Goal: Task Accomplishment & Management: Manage account settings

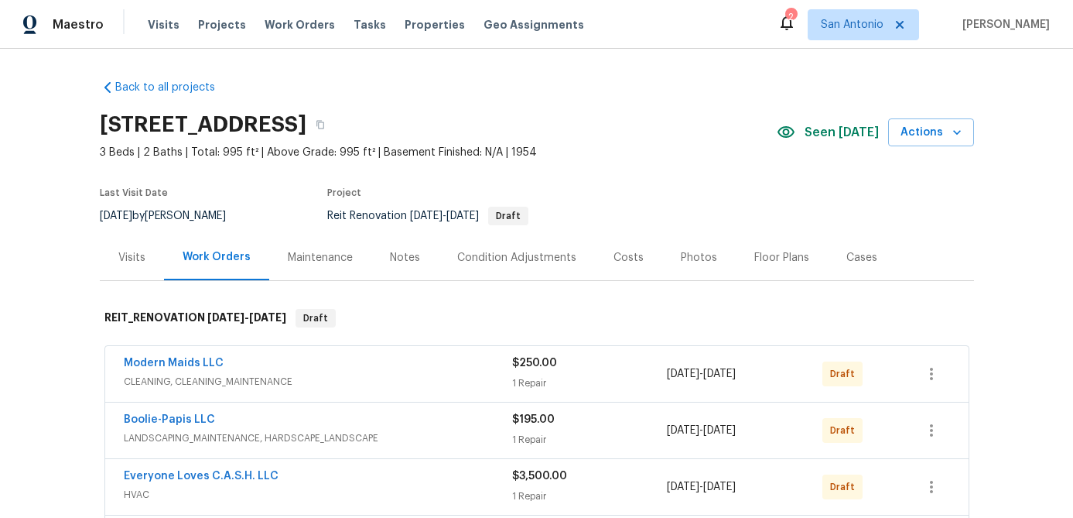
scroll to position [402, 0]
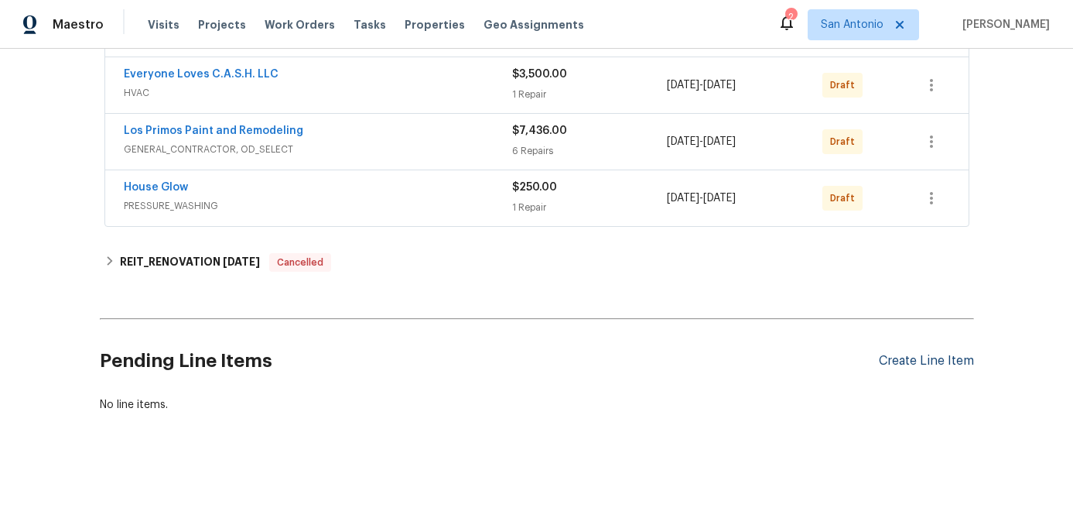
click at [919, 362] on div "Create Line Item" at bounding box center [926, 361] width 95 height 15
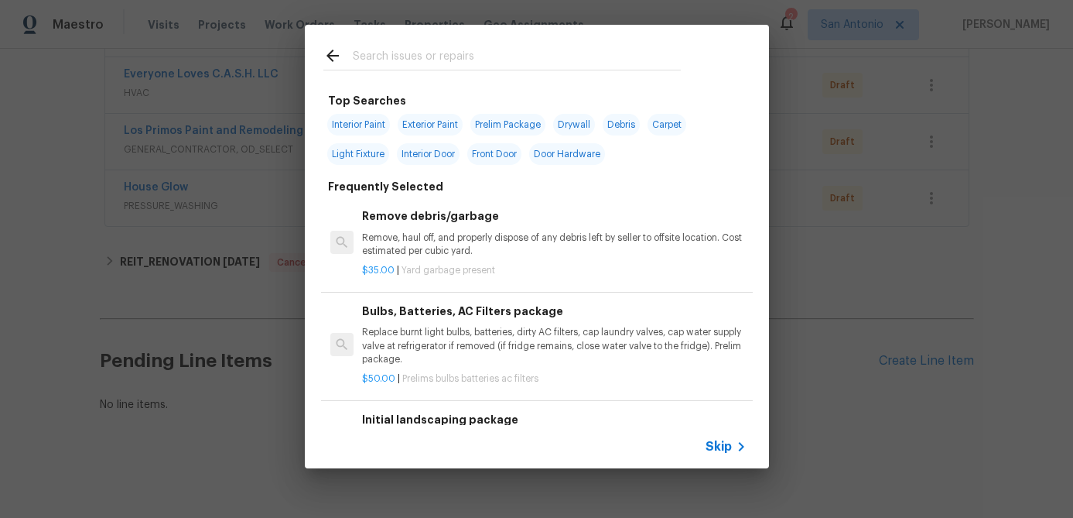
click at [720, 439] on span "Skip" at bounding box center [719, 446] width 26 height 15
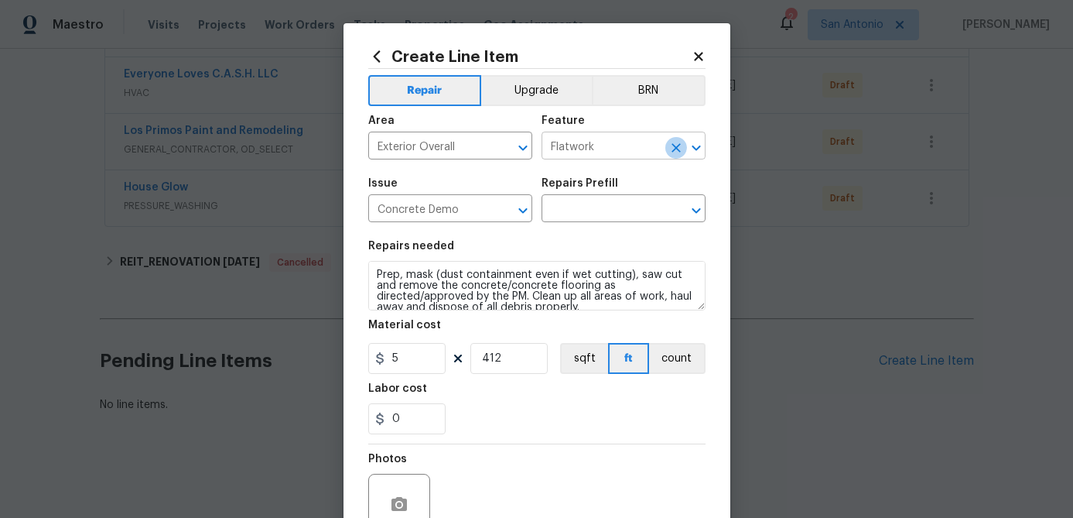
click at [679, 145] on icon "Clear" at bounding box center [676, 147] width 15 height 15
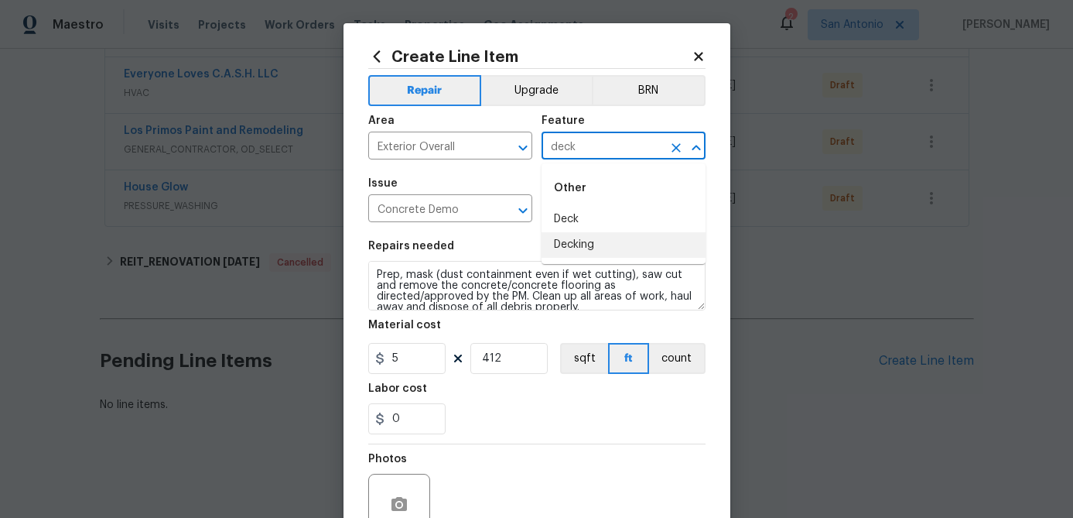
click at [577, 237] on li "Decking" at bounding box center [624, 245] width 164 height 26
type input "Decking"
click at [466, 200] on input "Concrete Demo" at bounding box center [428, 210] width 121 height 24
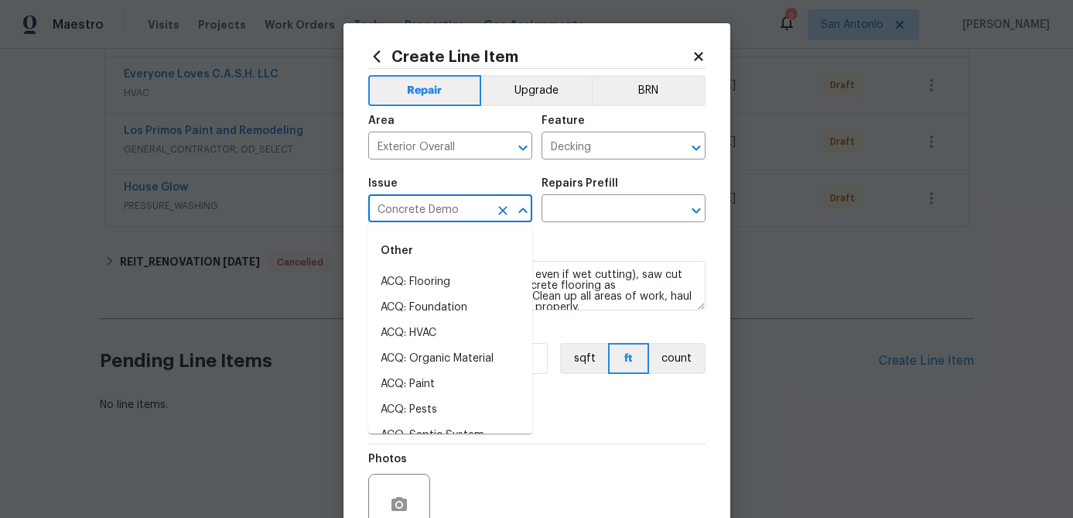
click at [502, 211] on icon "Clear" at bounding box center [502, 210] width 9 height 9
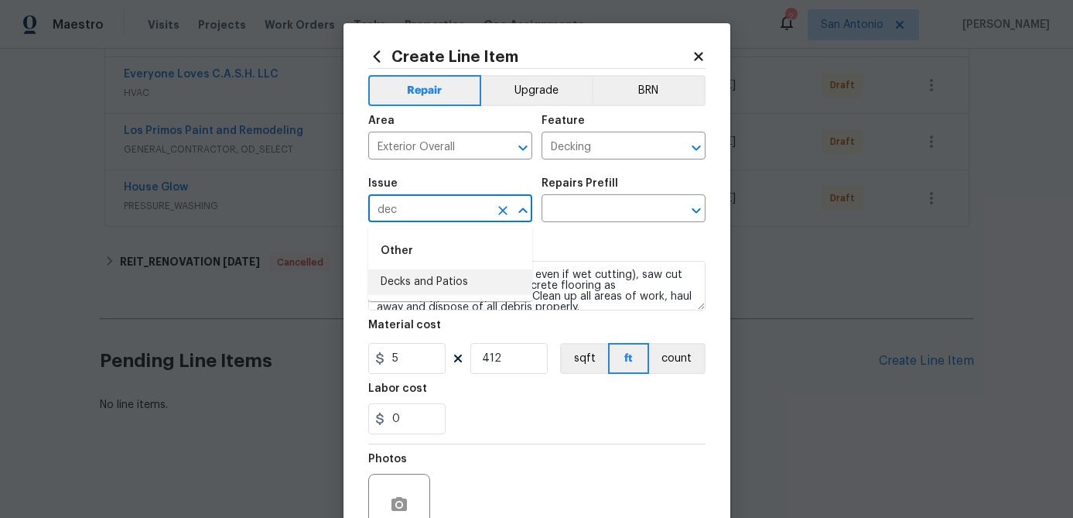
click at [443, 280] on li "Decks and Patios" at bounding box center [450, 282] width 164 height 26
type input "Decks and Patios"
click at [587, 207] on input "text" at bounding box center [602, 210] width 121 height 24
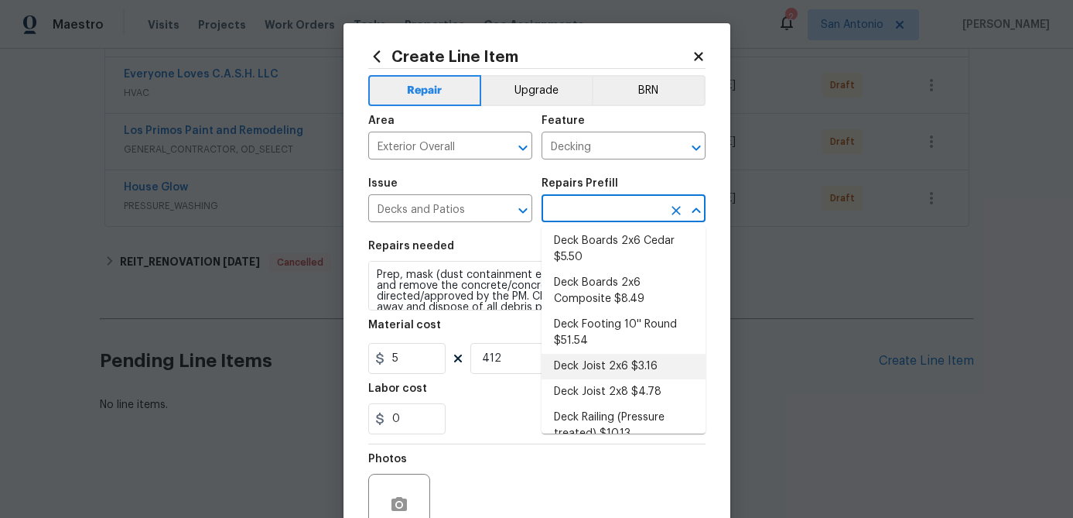
scroll to position [143, 0]
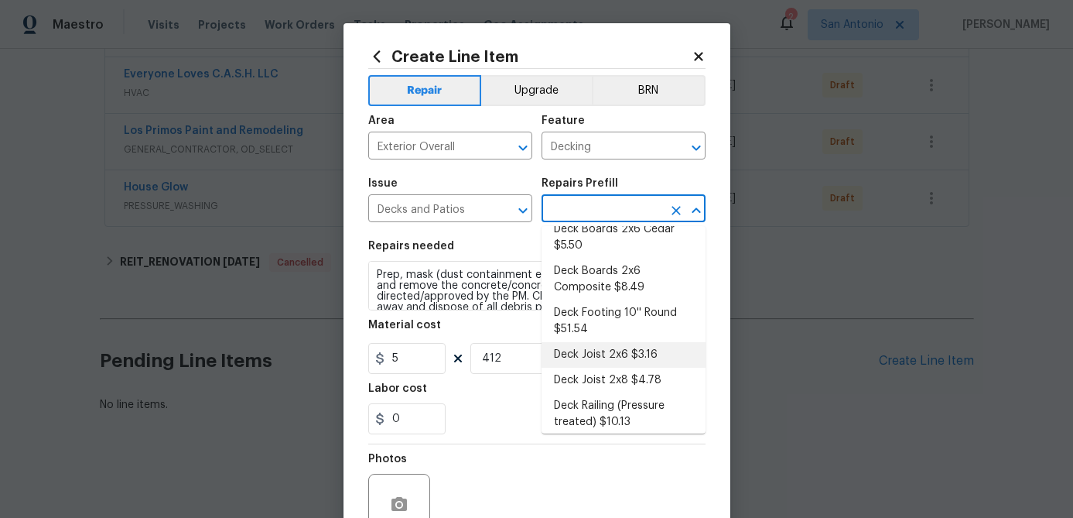
click at [624, 359] on li "Deck Joist 2x6 $3.16" at bounding box center [624, 355] width 164 height 26
type input "Deck"
type input "Deck Joist 2x6 $3.16"
type textarea "Remove the existing 2x6x16 pressure treated deck joist and prep area for new. I…"
type input "3.16"
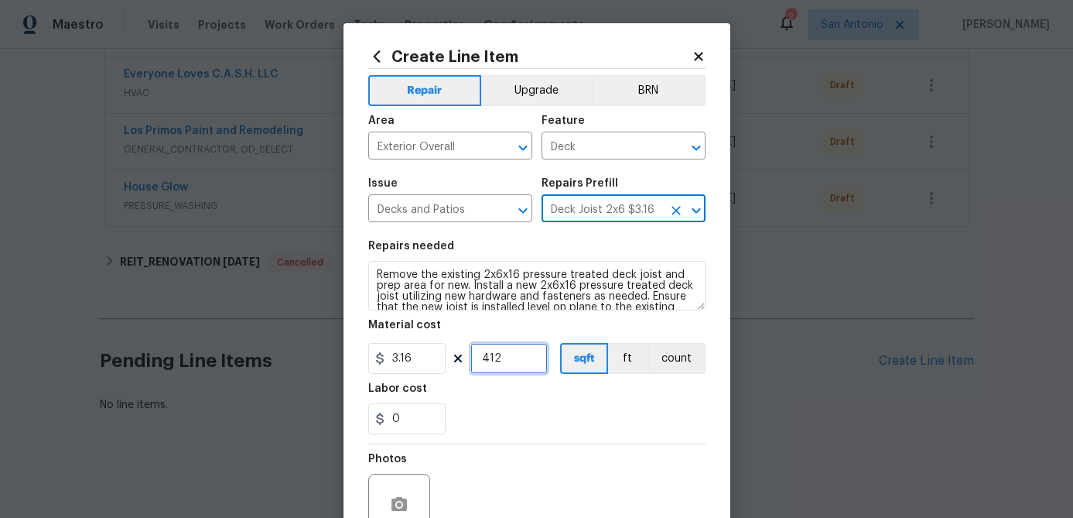
click at [532, 368] on input "412" at bounding box center [509, 358] width 77 height 31
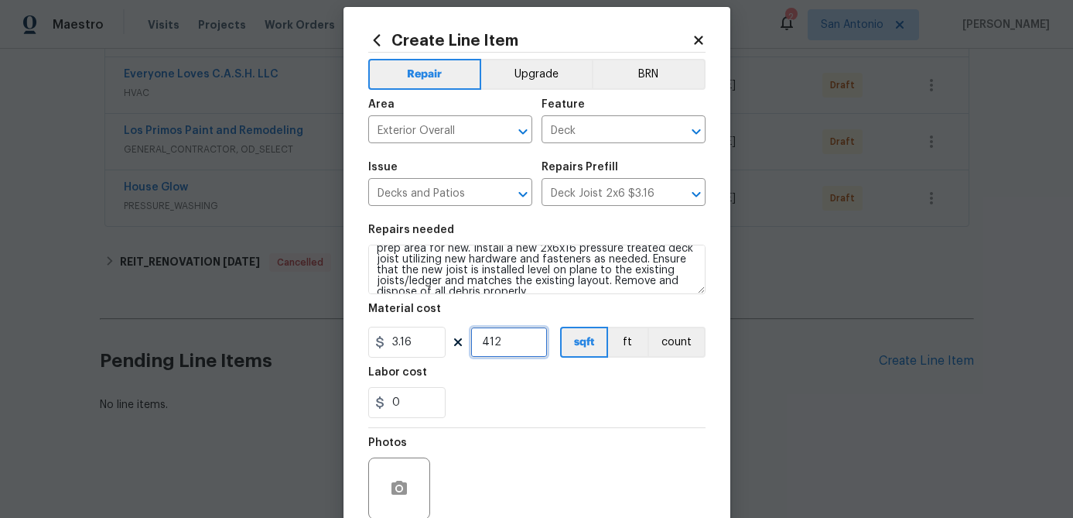
scroll to position [0, 0]
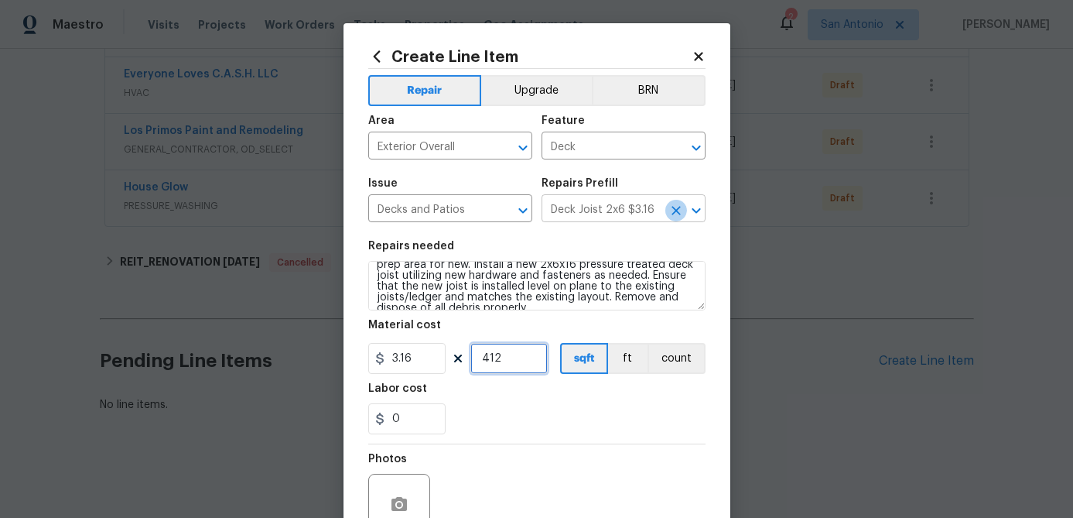
click at [673, 211] on icon "Clear" at bounding box center [676, 210] width 15 height 15
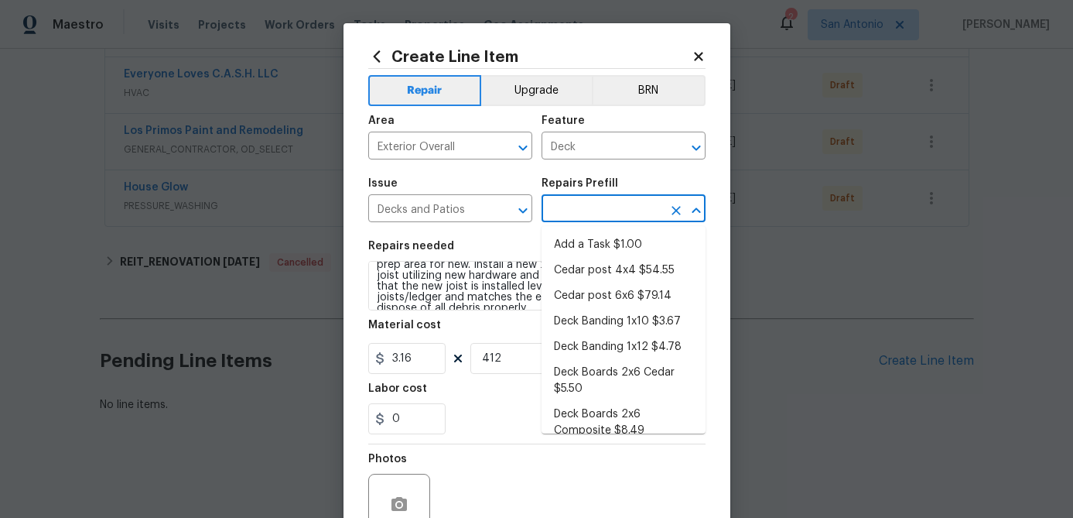
click at [608, 213] on input "text" at bounding box center [602, 210] width 121 height 24
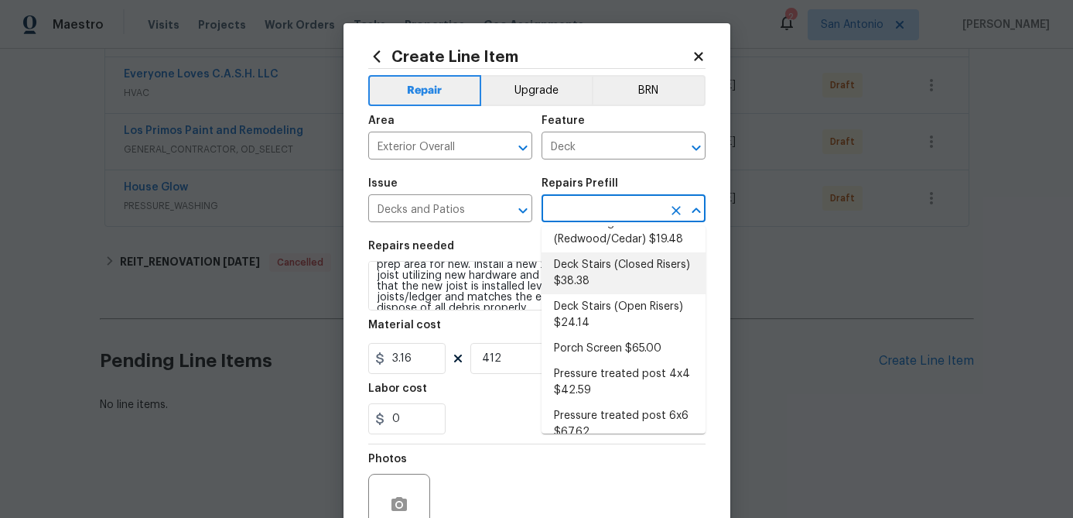
scroll to position [394, 0]
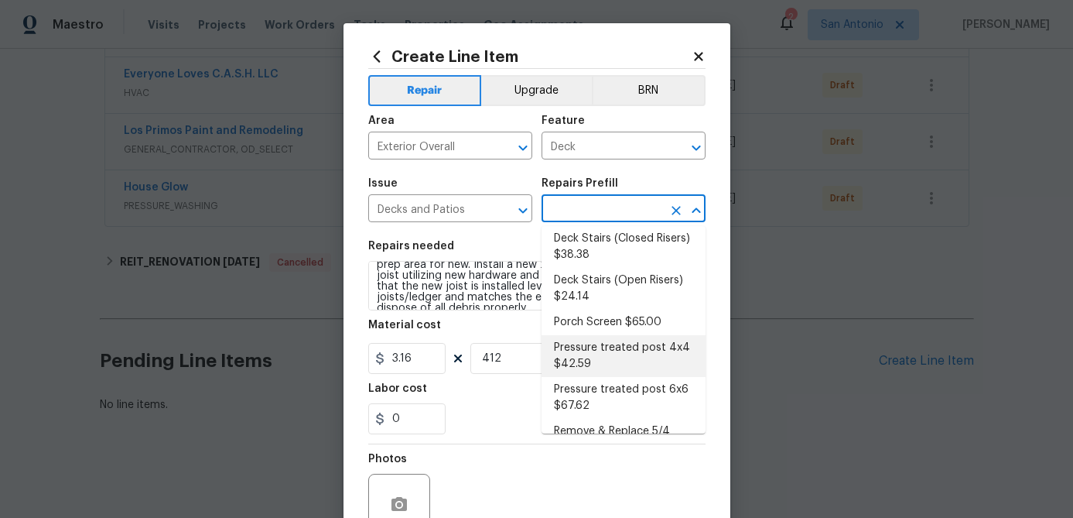
click at [583, 348] on li "Pressure treated post 4x4 $42.59" at bounding box center [624, 356] width 164 height 42
type input "Pressure treated post 4x4 $42.59"
type textarea "Remove the existing 4x4x8 pressure treated post/footing (if needed) and prep th…"
type input "42.59"
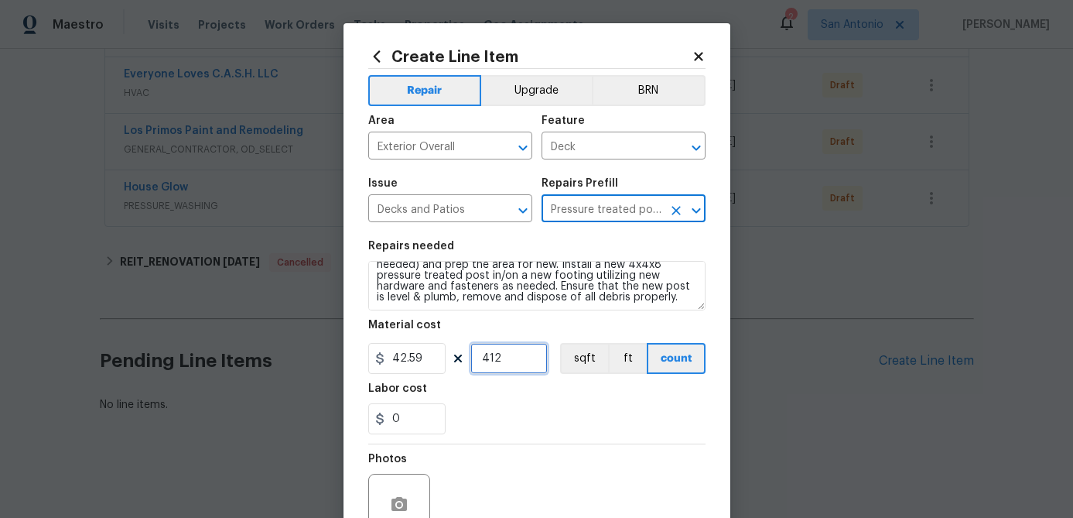
click at [517, 371] on input "412" at bounding box center [509, 358] width 77 height 31
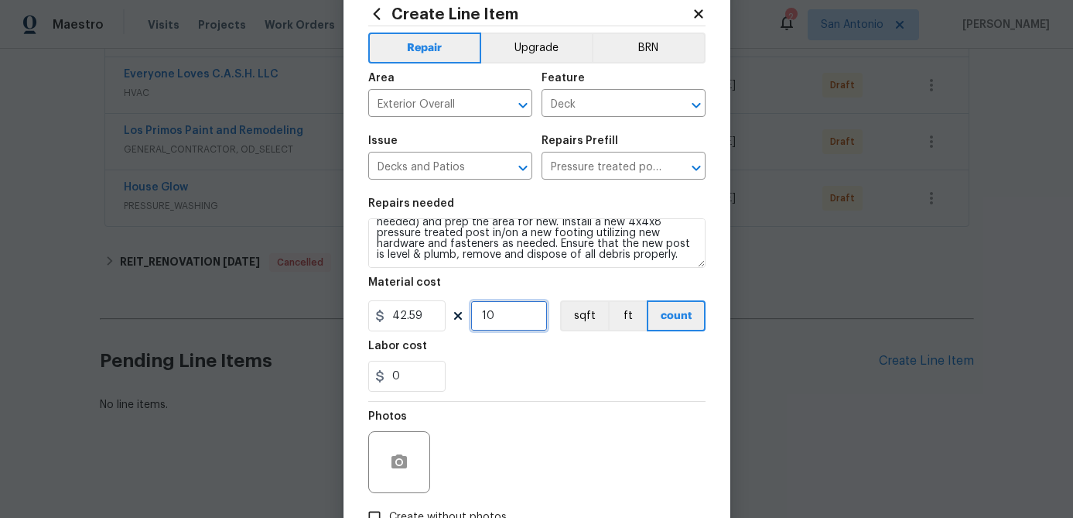
scroll to position [0, 0]
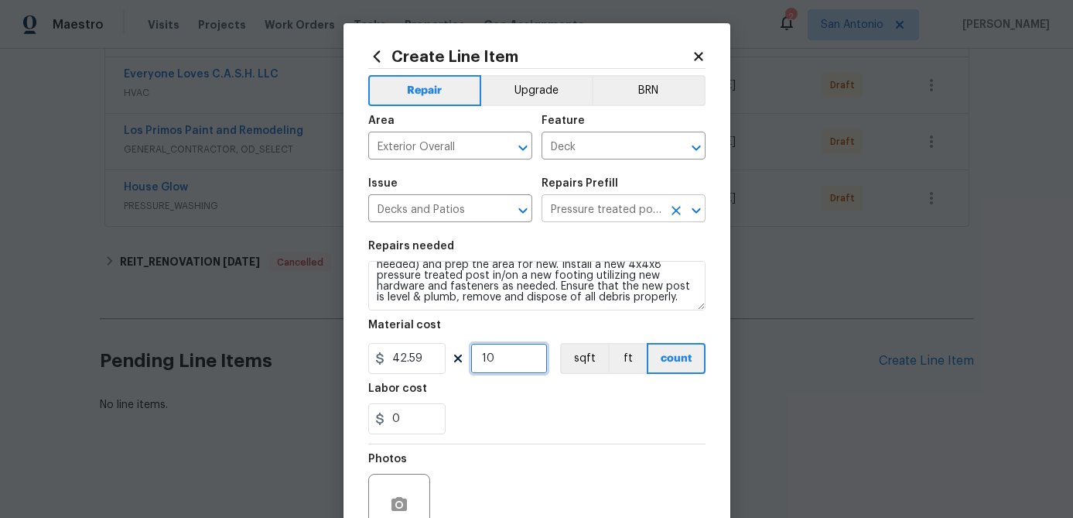
click at [677, 207] on icon "Clear" at bounding box center [676, 210] width 15 height 15
type input "10"
click at [610, 210] on input "text" at bounding box center [602, 210] width 121 height 24
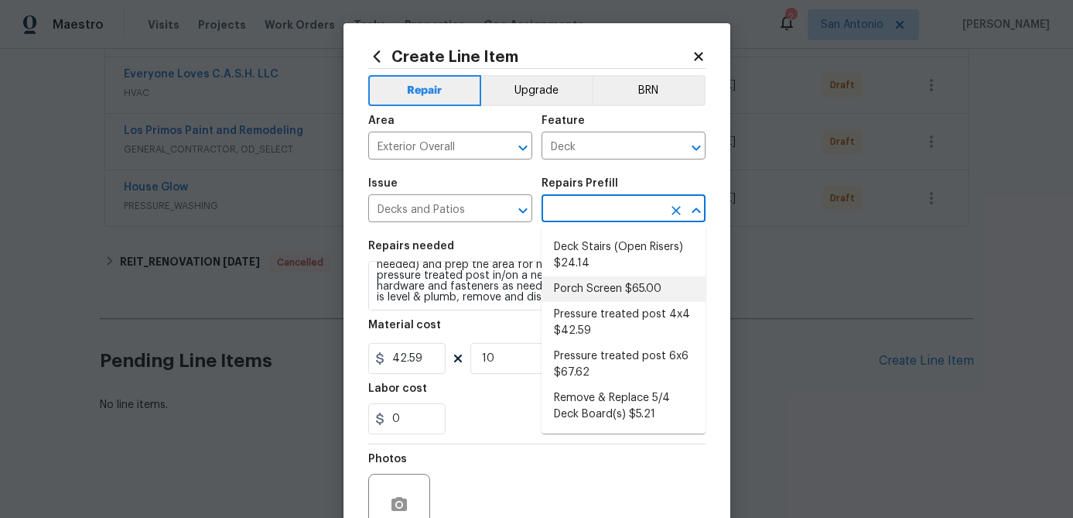
scroll to position [427, 0]
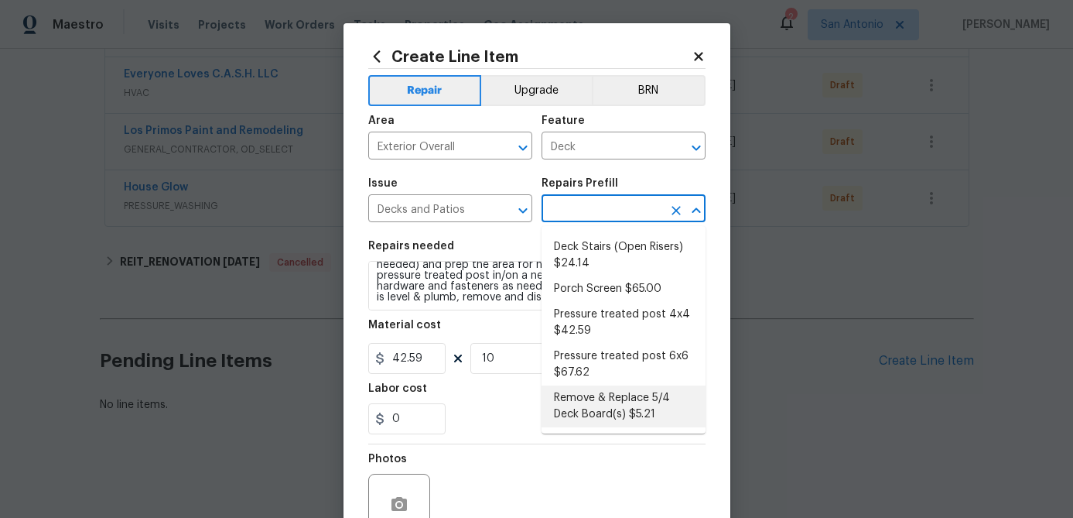
click at [612, 412] on li "Remove & Replace 5/4 Deck Board(s) $5.21" at bounding box center [624, 406] width 164 height 42
type input "Remove & Replace 5/4 Deck Board(s) $5.21"
type textarea "Remove and replace the existing deck boards with 5/4 wood decking. Use the prop…"
type input "5.21"
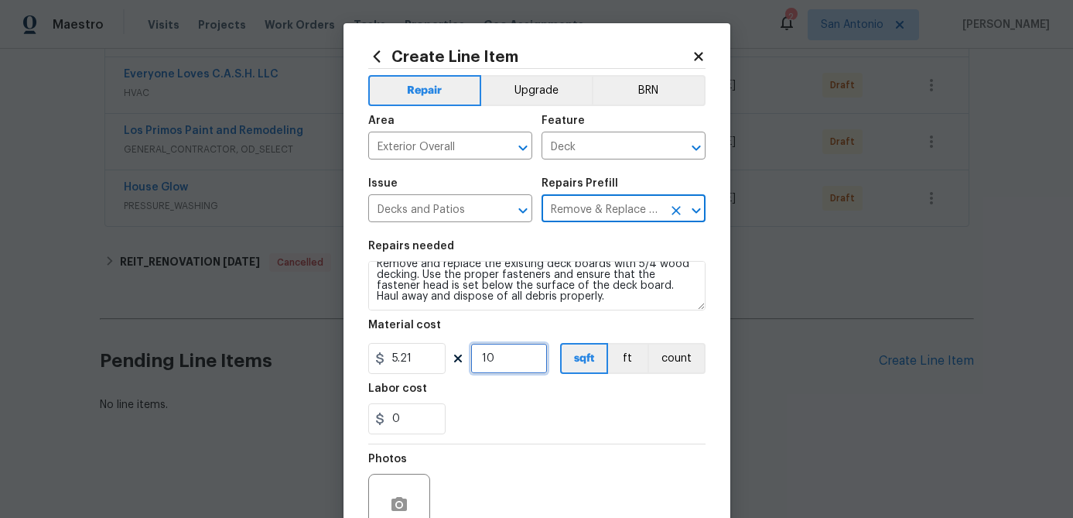
click at [528, 371] on input "10" at bounding box center [509, 358] width 77 height 31
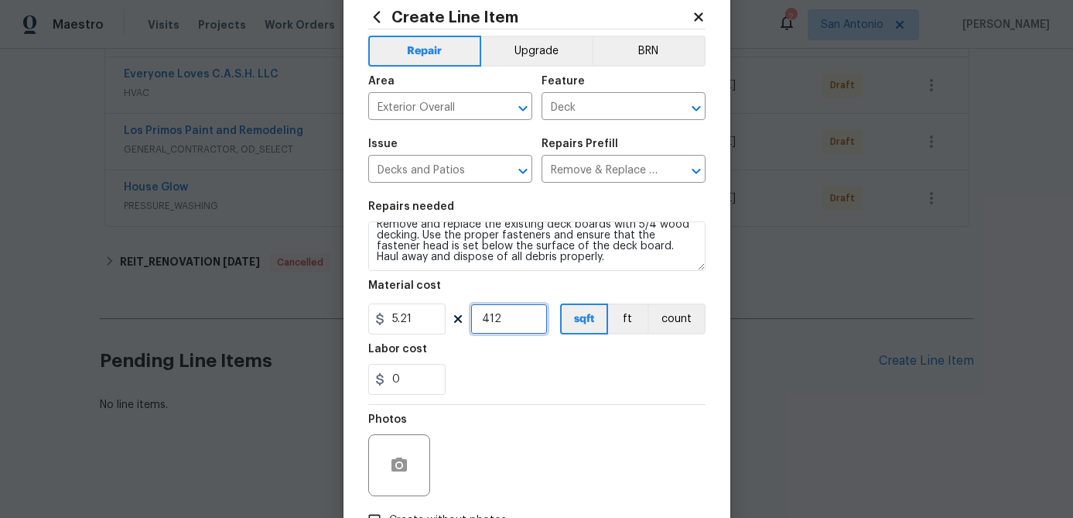
scroll to position [33, 0]
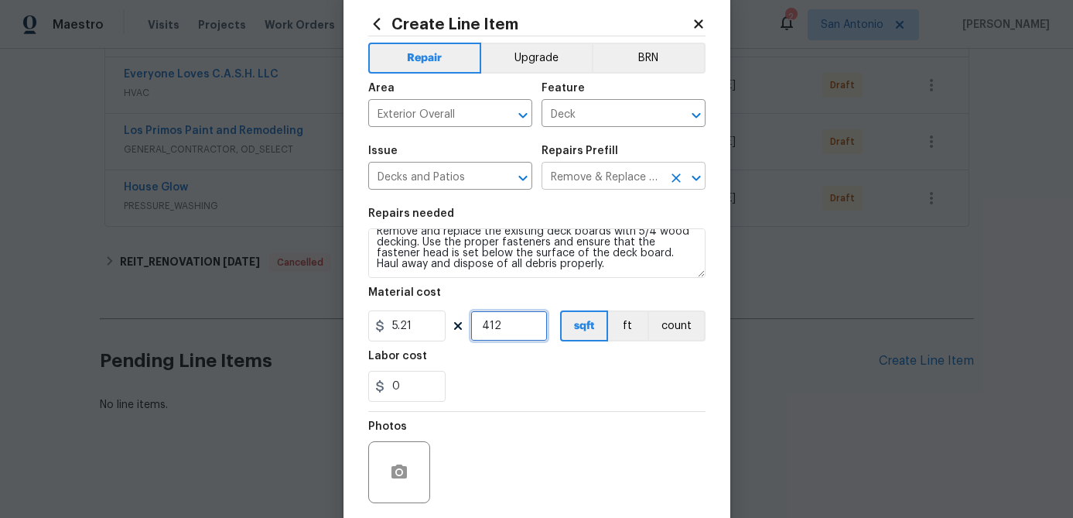
click at [678, 173] on icon "Clear" at bounding box center [676, 177] width 15 height 15
type input "412"
click at [656, 178] on input "text" at bounding box center [602, 178] width 121 height 24
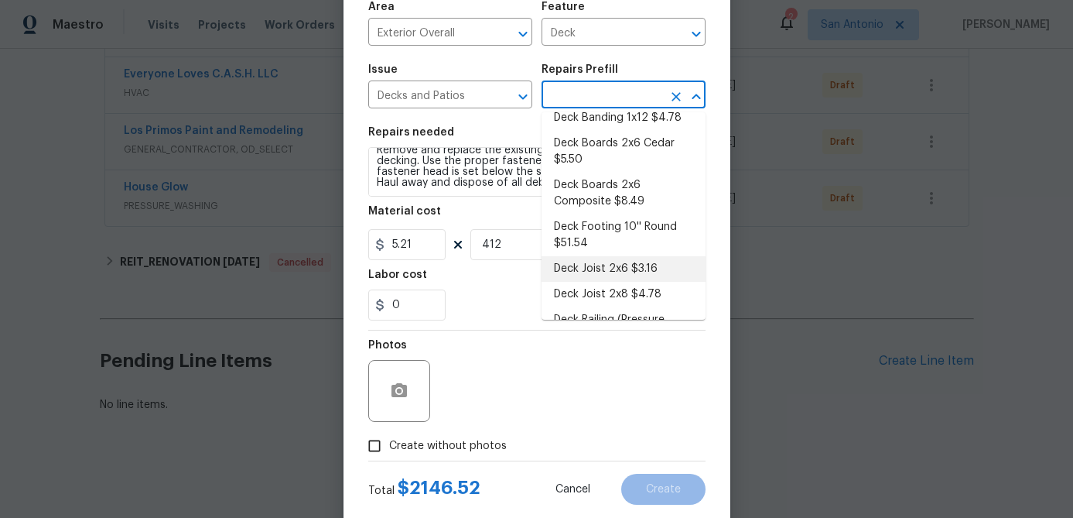
scroll to position [115, 0]
click at [599, 227] on li "Deck Footing 10'' Round $51.54" at bounding box center [624, 236] width 164 height 42
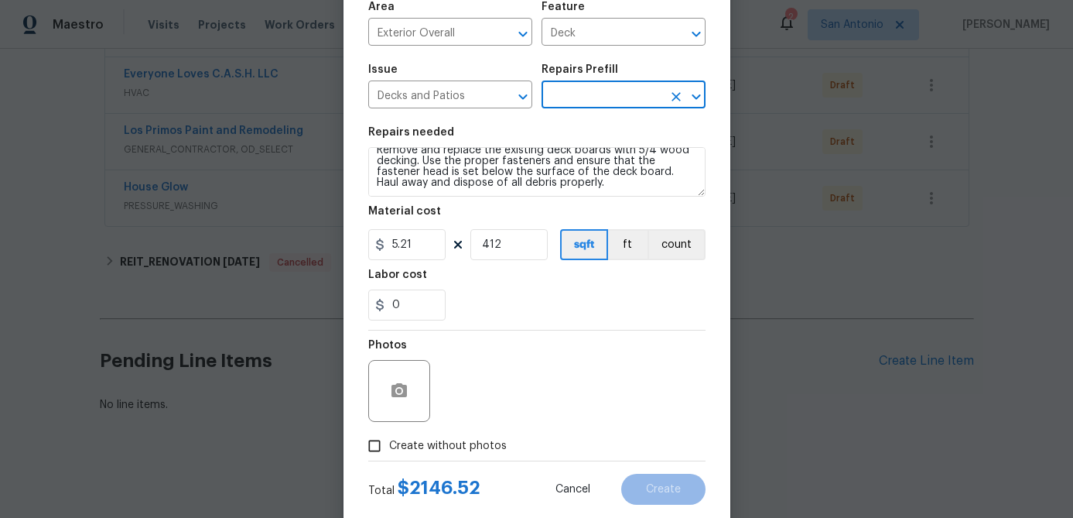
type textarea "Excavate and install a 24'' deep x 10'' round concrete footing. Ensure that the…"
type input "Deck Footing 10'' Round $51.54"
type input "51.54"
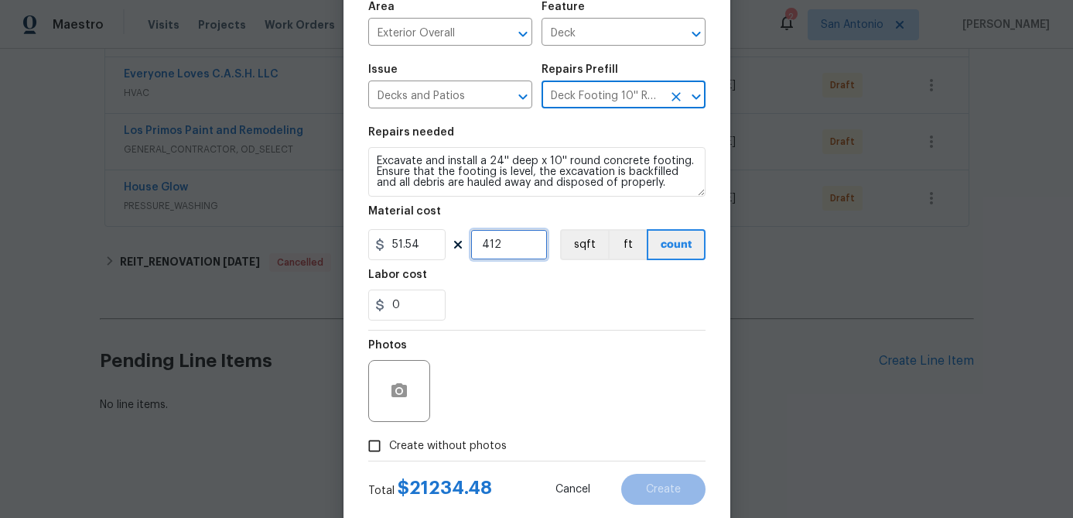
click at [525, 255] on input "412" at bounding box center [509, 244] width 77 height 31
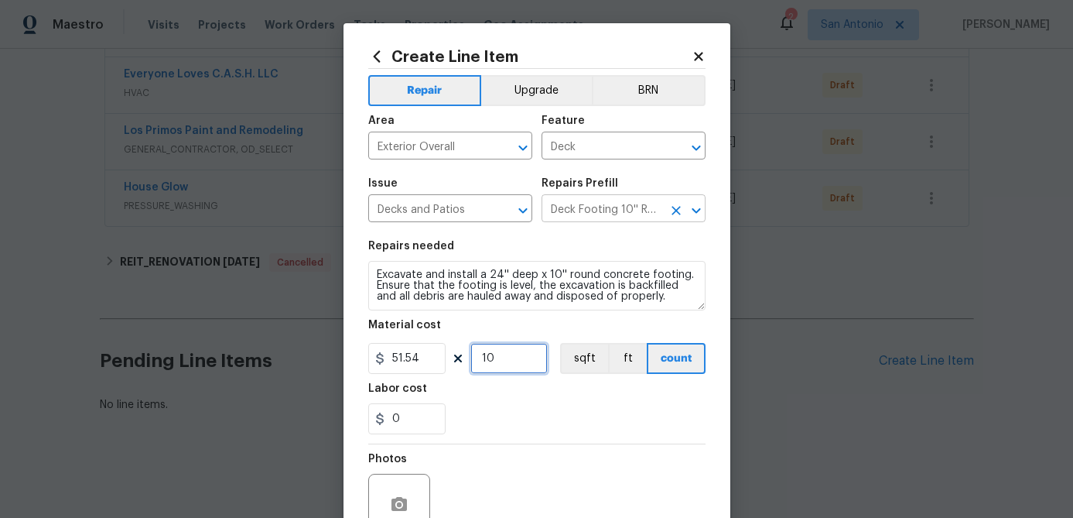
click at [680, 209] on icon "Clear" at bounding box center [676, 210] width 15 height 15
type input "10"
click at [673, 209] on icon "Clear" at bounding box center [676, 210] width 15 height 15
click at [633, 208] on input "text" at bounding box center [602, 210] width 121 height 24
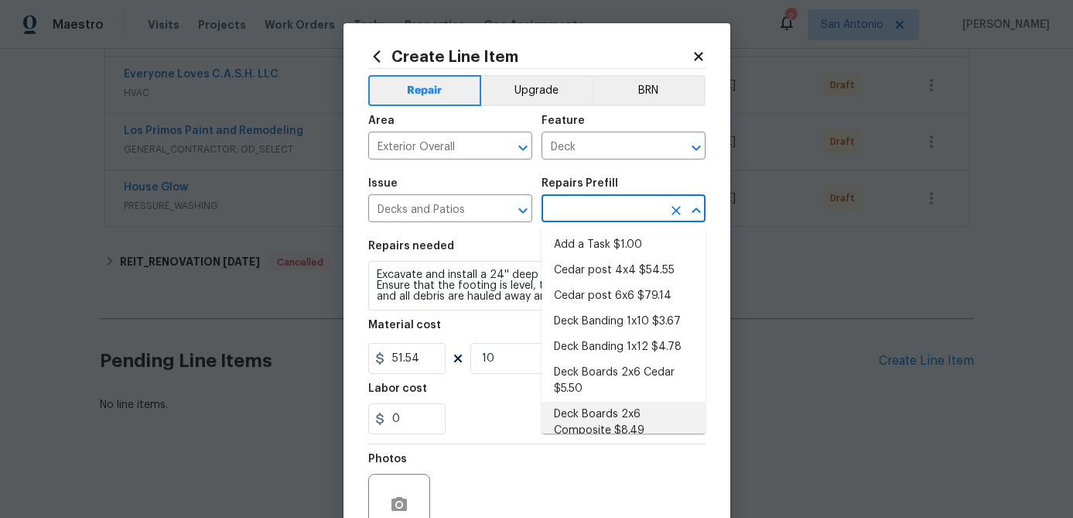
scroll to position [5, 0]
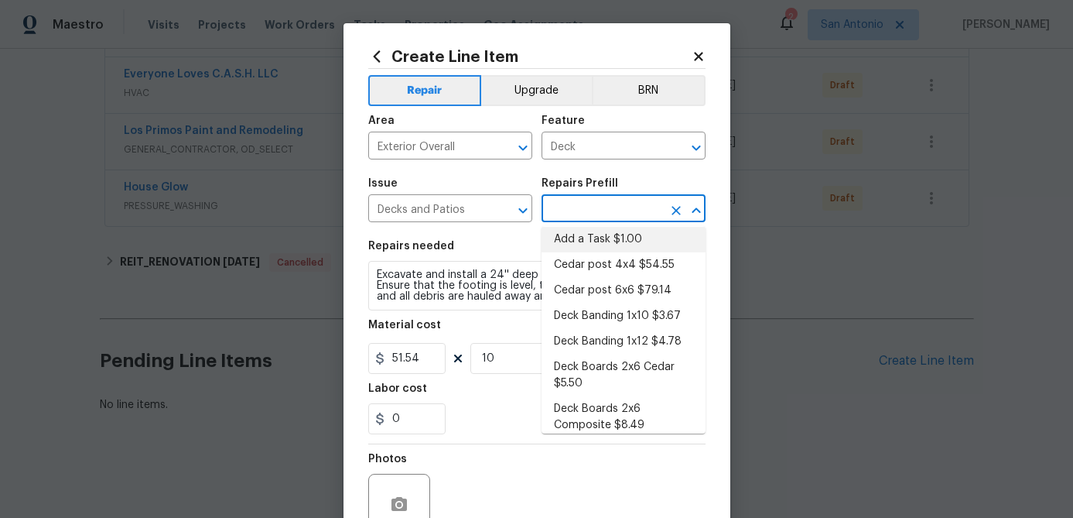
click at [703, 50] on icon at bounding box center [699, 57] width 14 height 14
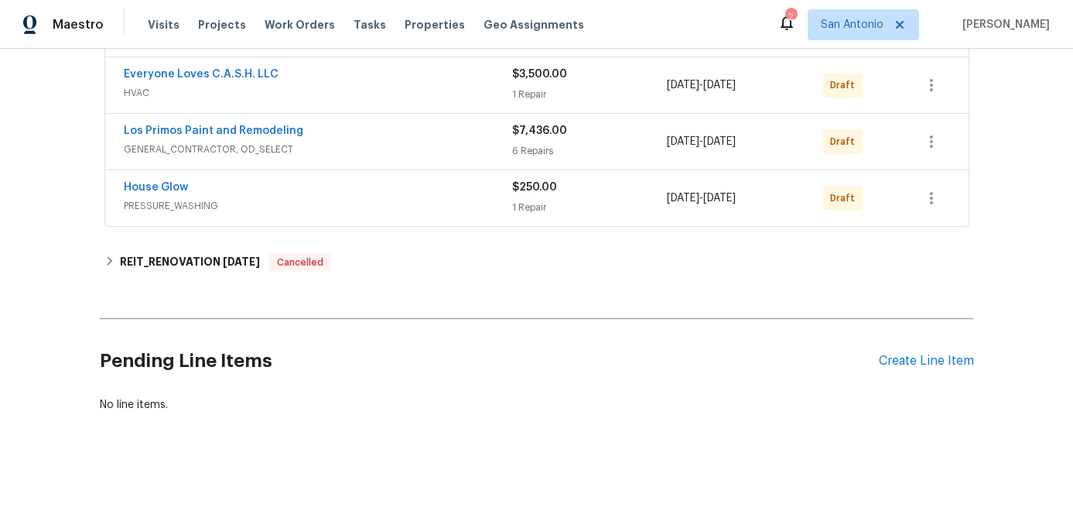
scroll to position [0, 0]
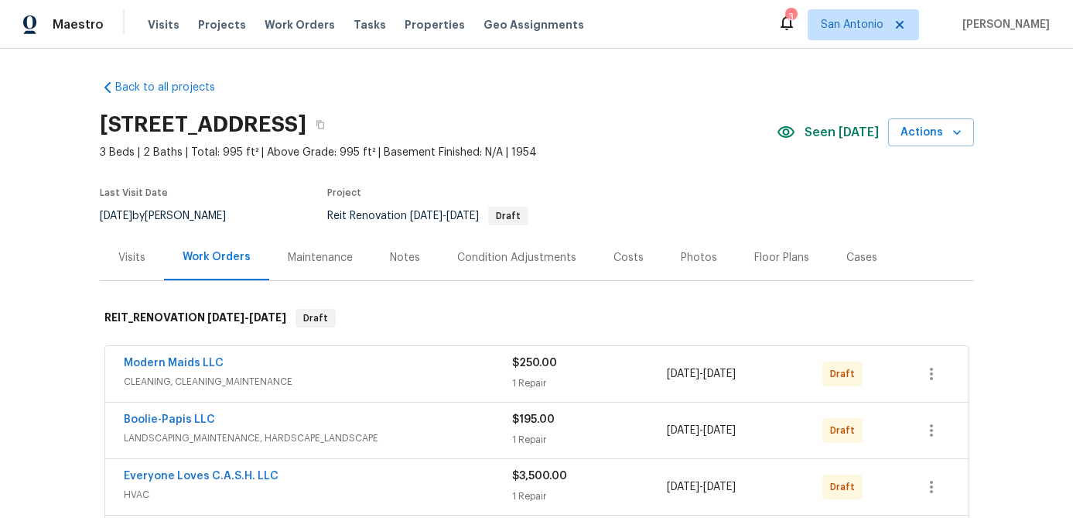
click at [396, 258] on div "Notes" at bounding box center [405, 257] width 30 height 15
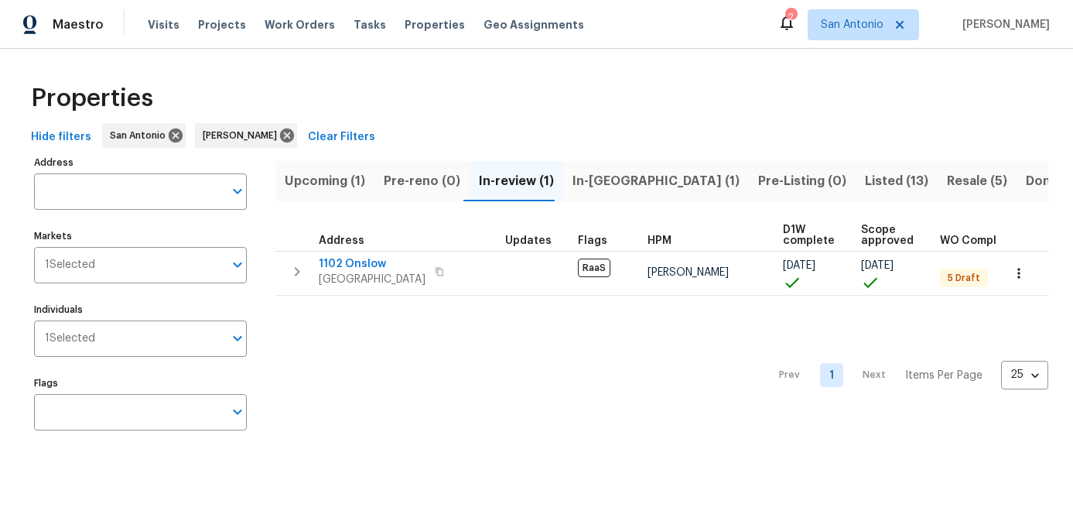
click at [407, 350] on div "Prev 1 Next Items Per Page 25 25 ​" at bounding box center [662, 371] width 773 height 150
click at [574, 180] on span "In-reno (1)" at bounding box center [656, 181] width 167 height 22
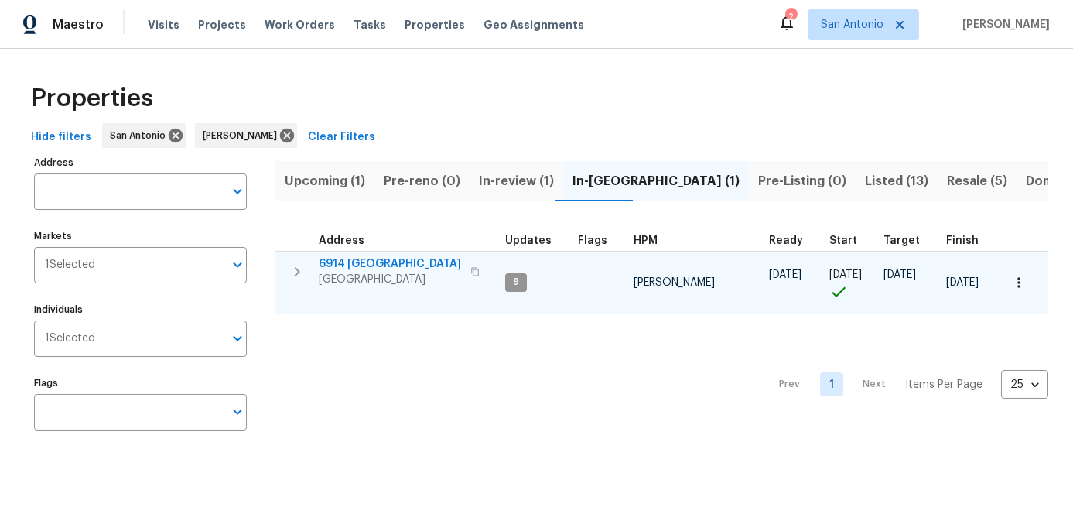
click at [371, 275] on span "[GEOGRAPHIC_DATA]" at bounding box center [390, 279] width 142 height 15
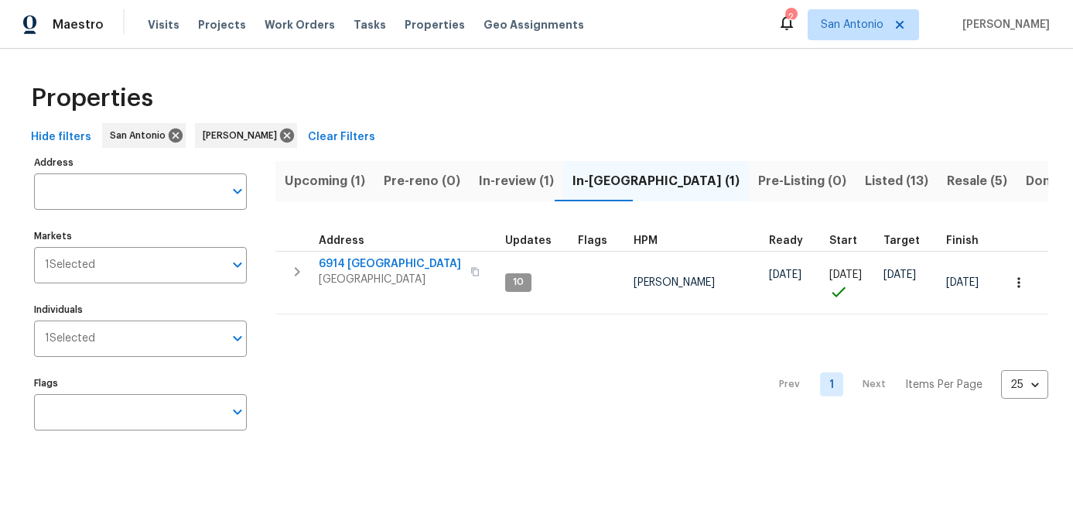
click at [307, 183] on span "Upcoming (1)" at bounding box center [325, 181] width 80 height 22
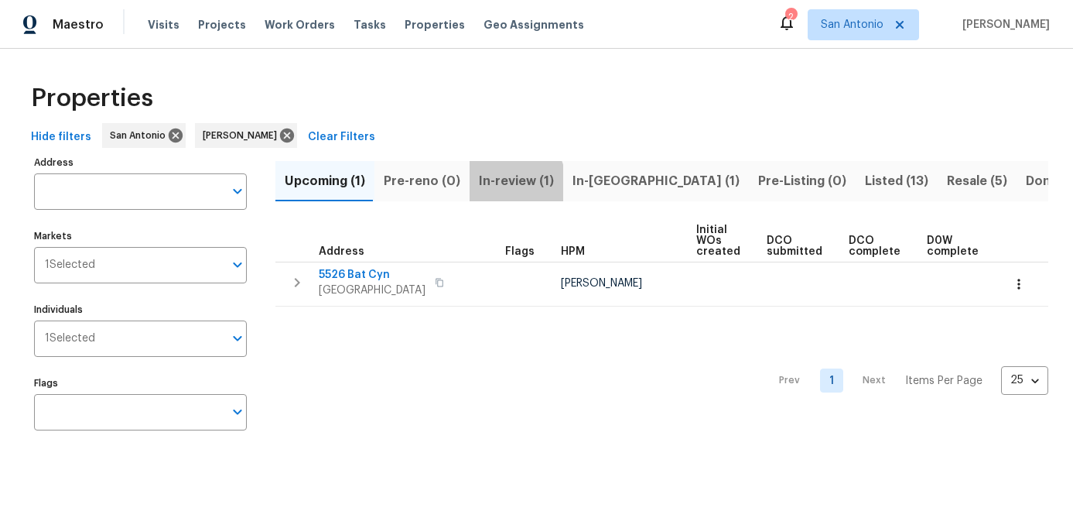
click at [492, 185] on span "In-review (1)" at bounding box center [516, 181] width 75 height 22
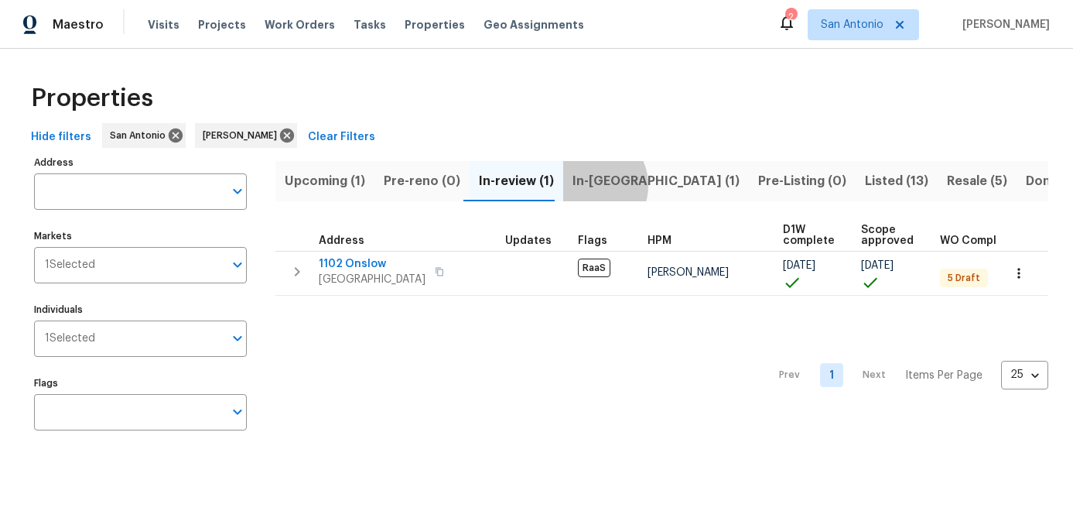
click at [580, 185] on span "In-reno (1)" at bounding box center [656, 181] width 167 height 22
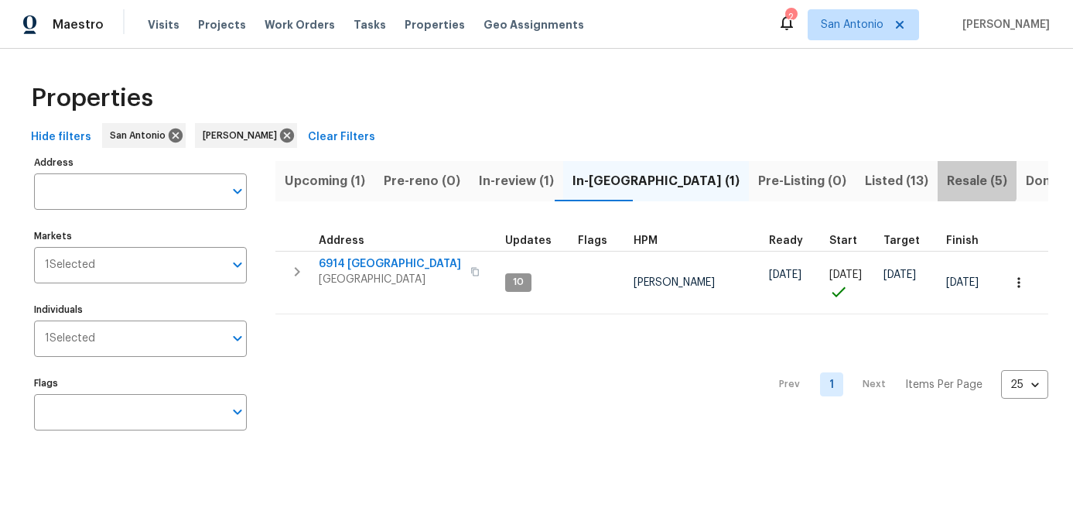
click at [947, 175] on span "Resale (5)" at bounding box center [977, 181] width 60 height 22
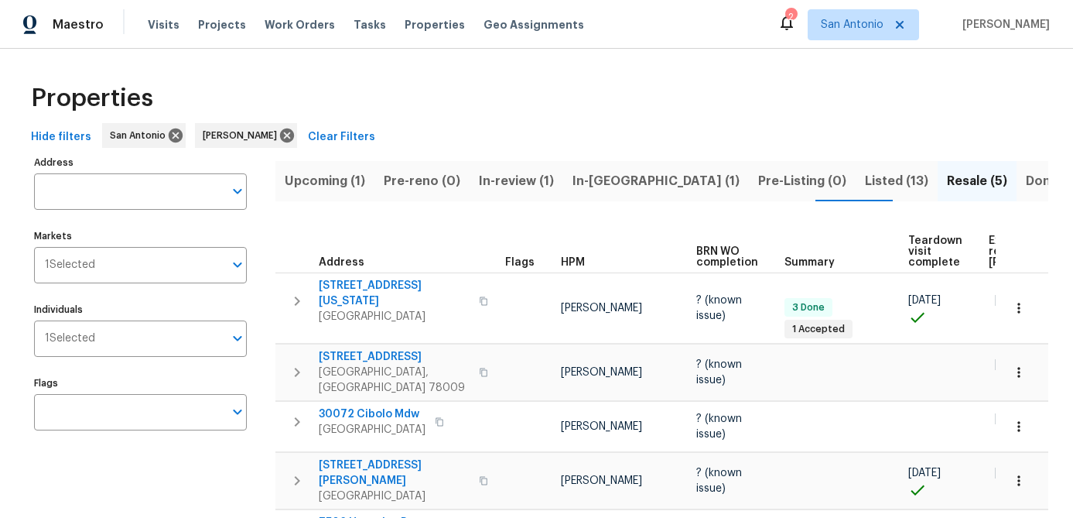
scroll to position [0, 135]
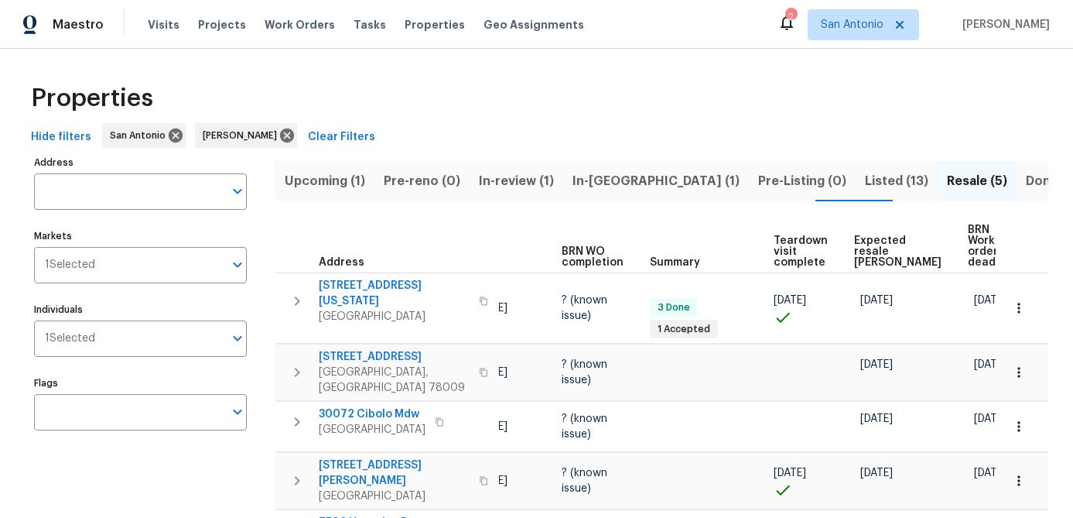
click at [877, 235] on span "Expected resale COE" at bounding box center [897, 251] width 87 height 33
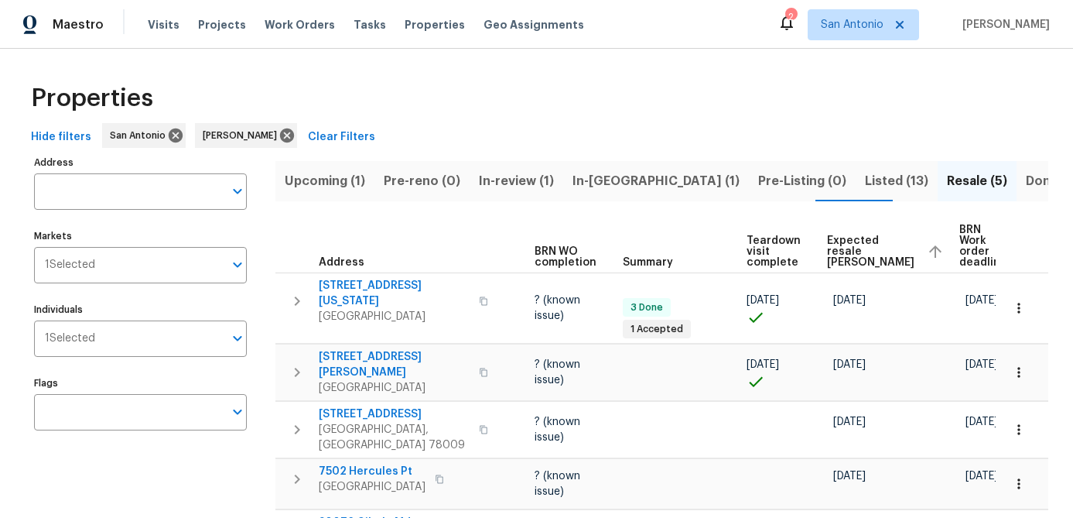
click at [577, 183] on span "In-reno (1)" at bounding box center [656, 181] width 167 height 22
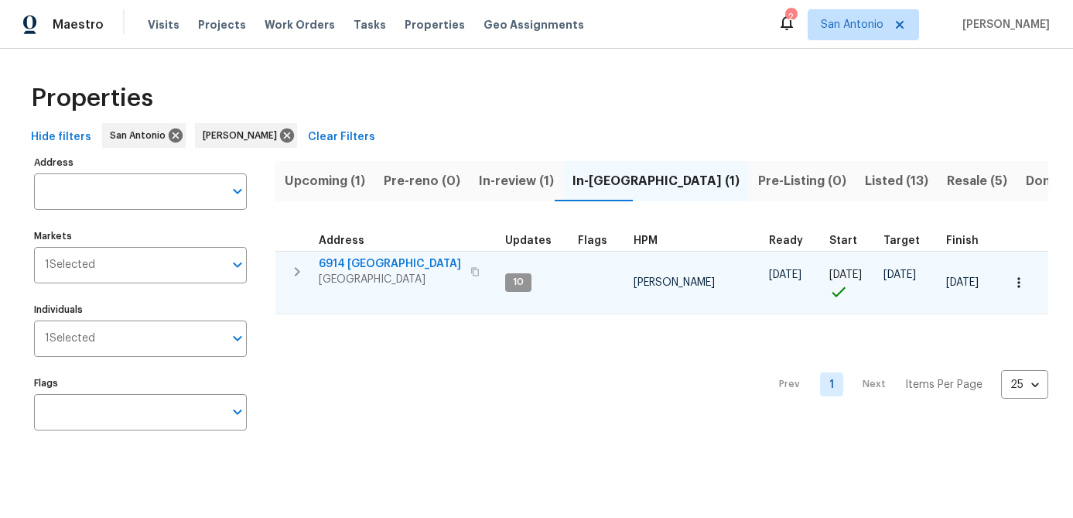
click at [1017, 276] on icon "button" at bounding box center [1019, 282] width 15 height 15
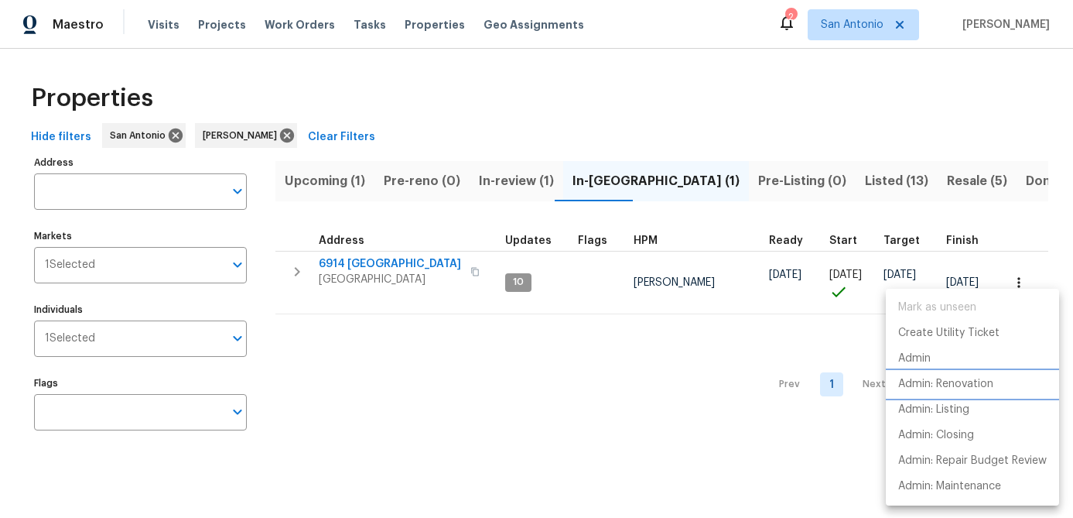
click at [953, 385] on p "Admin: Renovation" at bounding box center [946, 384] width 95 height 16
click at [338, 271] on div at bounding box center [536, 259] width 1073 height 518
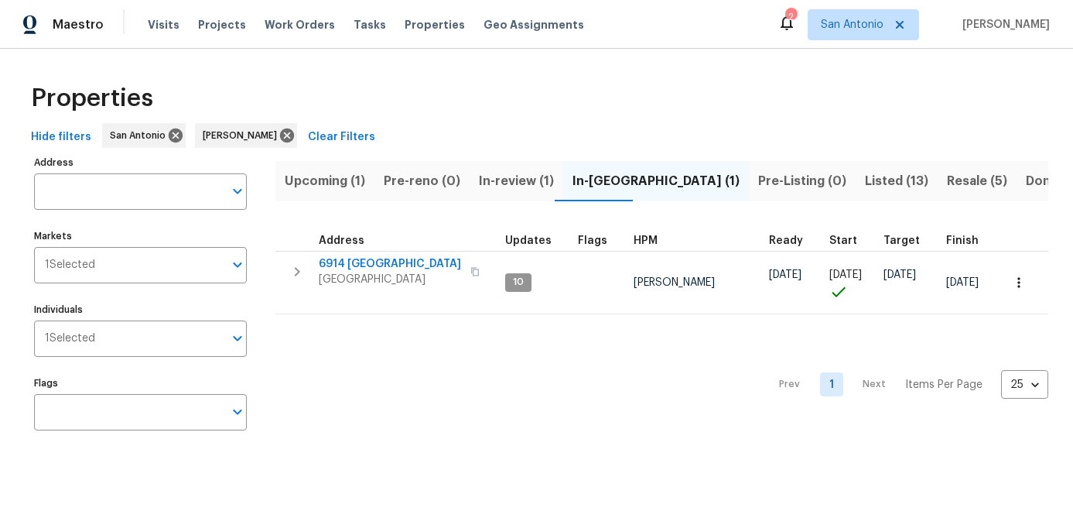
click at [338, 272] on span "[GEOGRAPHIC_DATA]" at bounding box center [390, 279] width 142 height 15
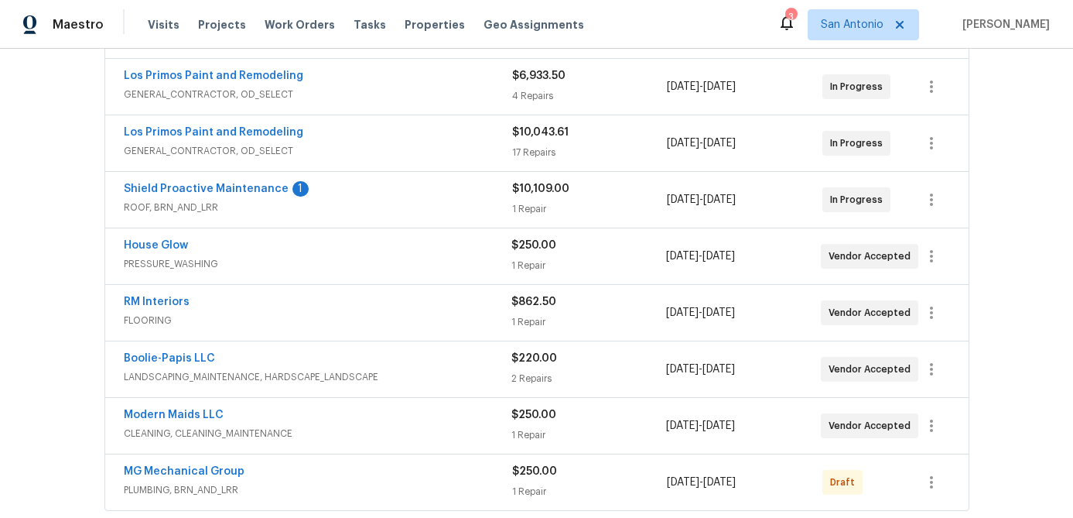
scroll to position [346, 0]
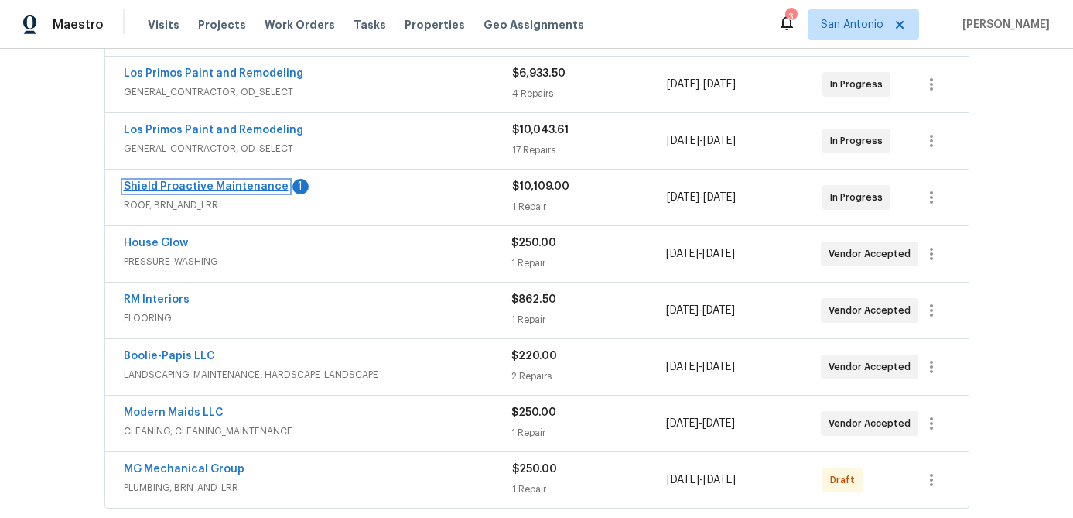
click at [227, 181] on link "Shield Proactive Maintenance" at bounding box center [206, 186] width 165 height 11
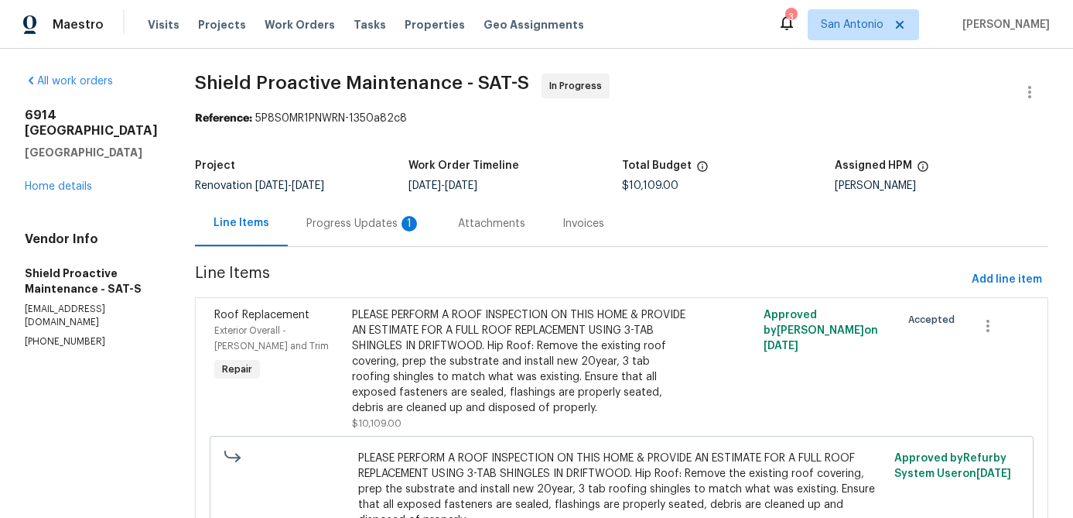
click at [321, 216] on div "Progress Updates 1" at bounding box center [363, 223] width 115 height 15
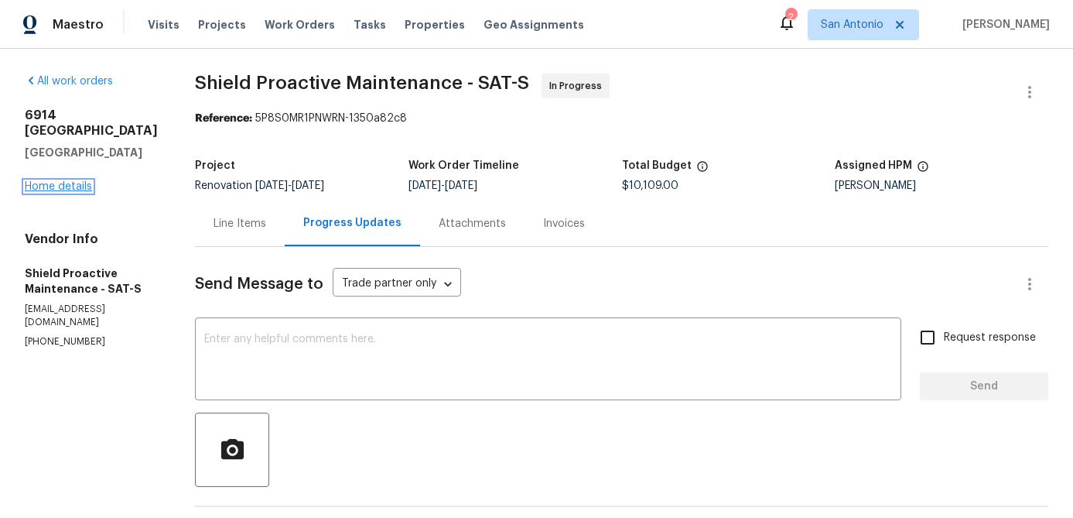
click at [44, 192] on link "Home details" at bounding box center [58, 186] width 67 height 11
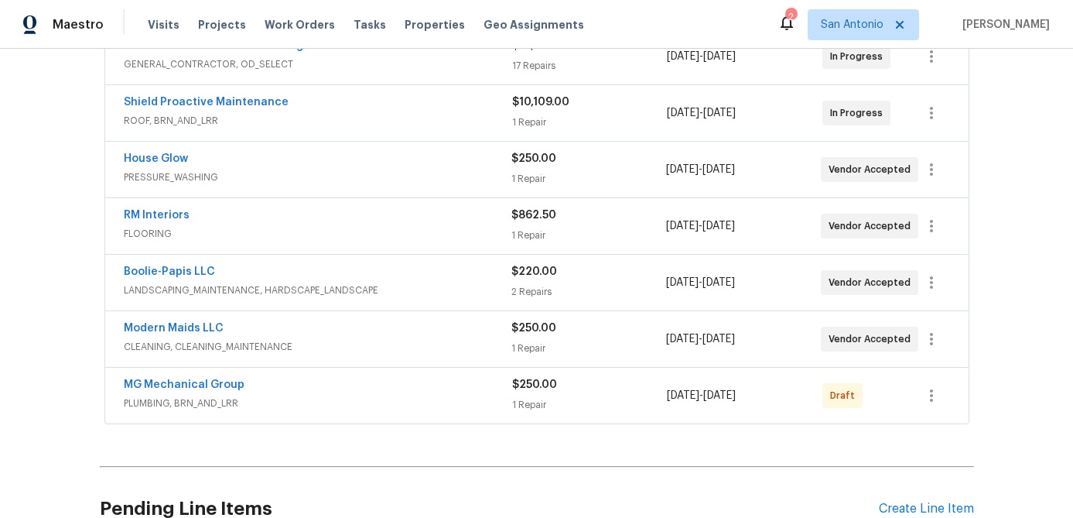
scroll to position [430, 0]
click at [377, 234] on span "FLOORING" at bounding box center [318, 234] width 388 height 15
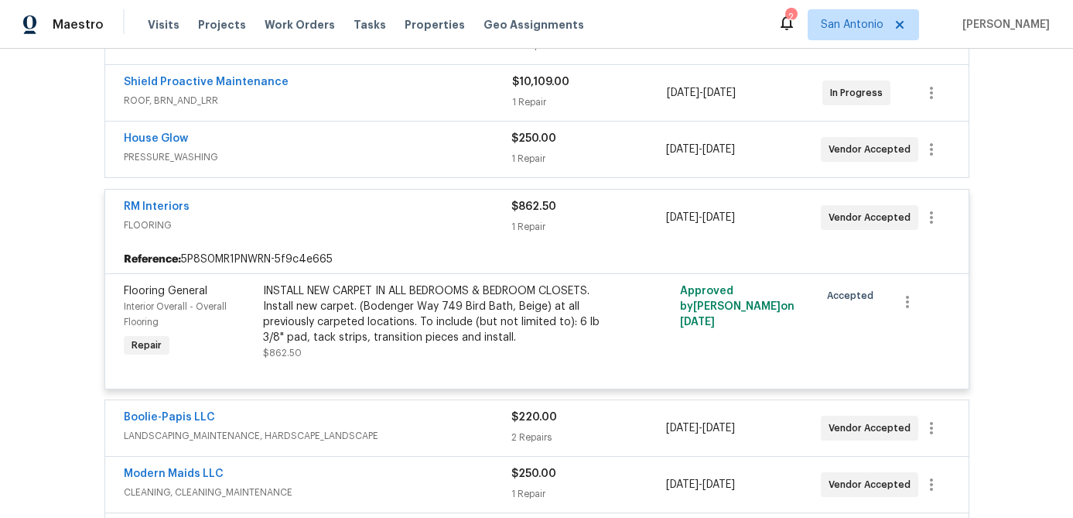
scroll to position [456, 0]
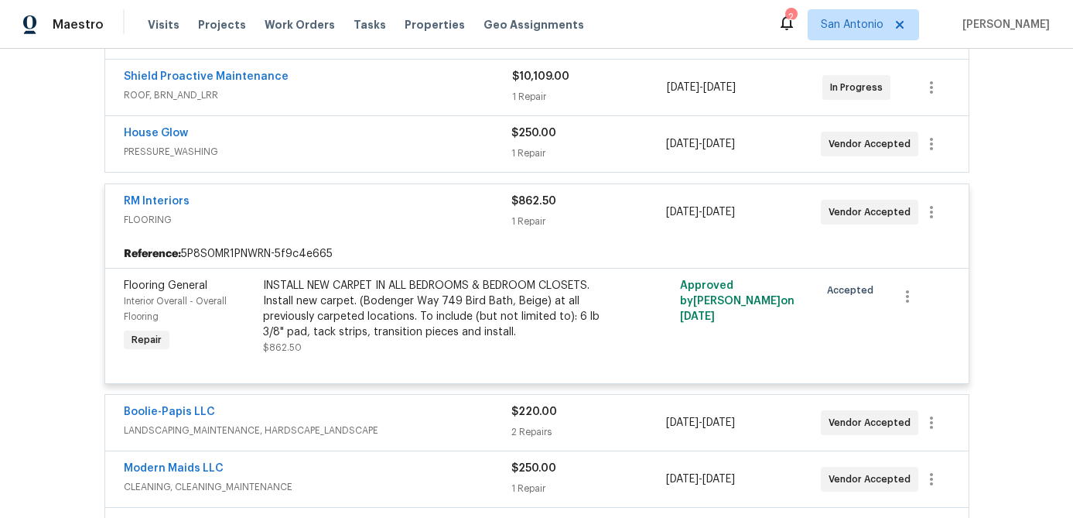
click at [399, 241] on div "Reference: 5P8S0MR1PNWRN-5f9c4e665" at bounding box center [537, 254] width 864 height 28
click at [388, 314] on div "INSTALL NEW CARPET IN ALL BEDROOMS & BEDROOM CLOSETS. Install new carpet. (Bode…" at bounding box center [432, 309] width 339 height 62
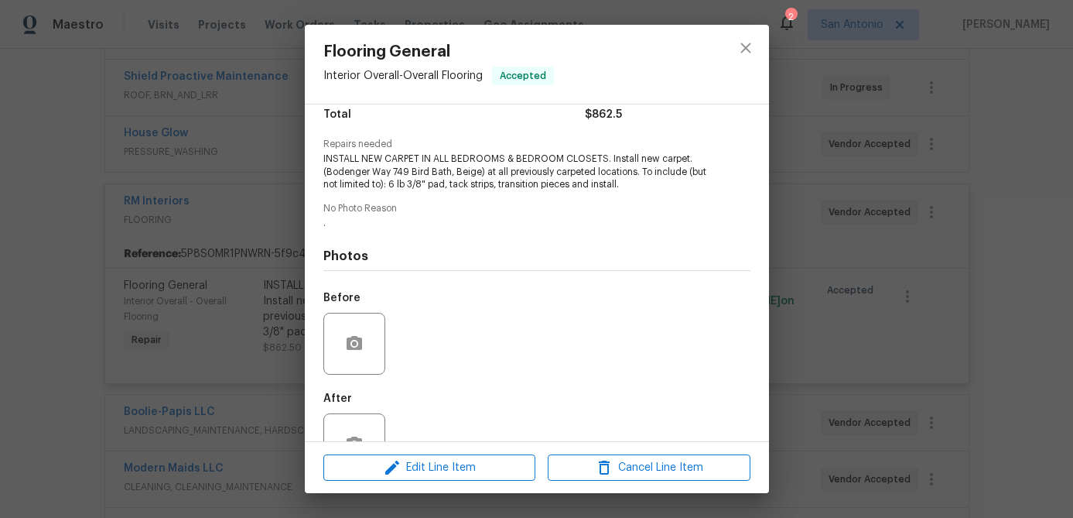
scroll to position [108, 0]
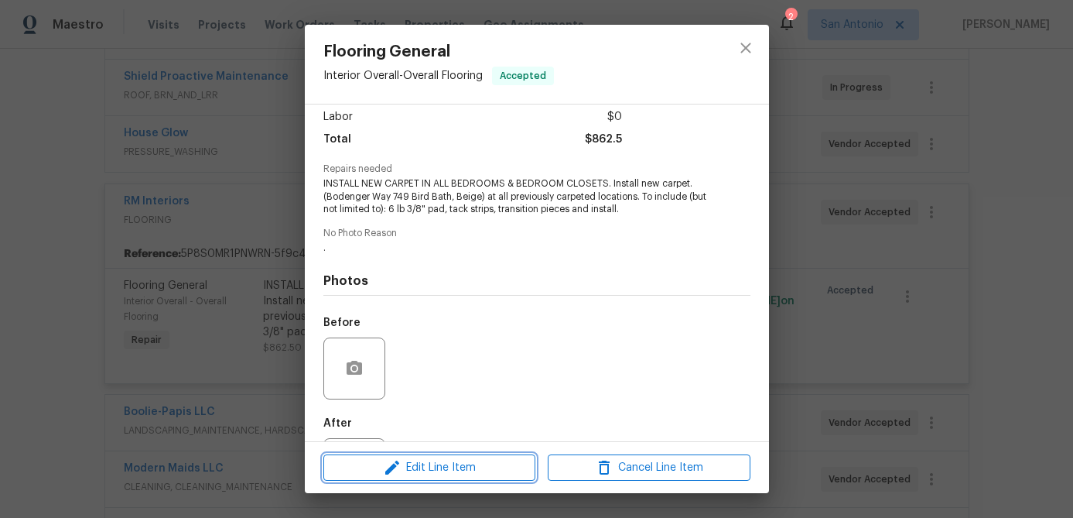
click at [423, 459] on span "Edit Line Item" at bounding box center [429, 467] width 203 height 19
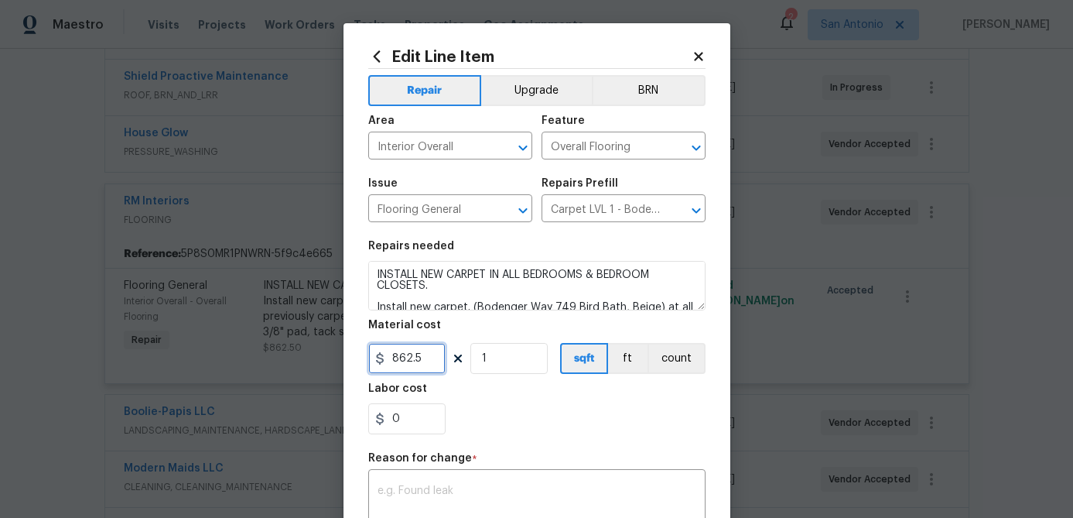
click at [430, 361] on input "862.5" at bounding box center [406, 358] width 77 height 31
type input "854"
click at [507, 371] on input "1" at bounding box center [509, 358] width 77 height 31
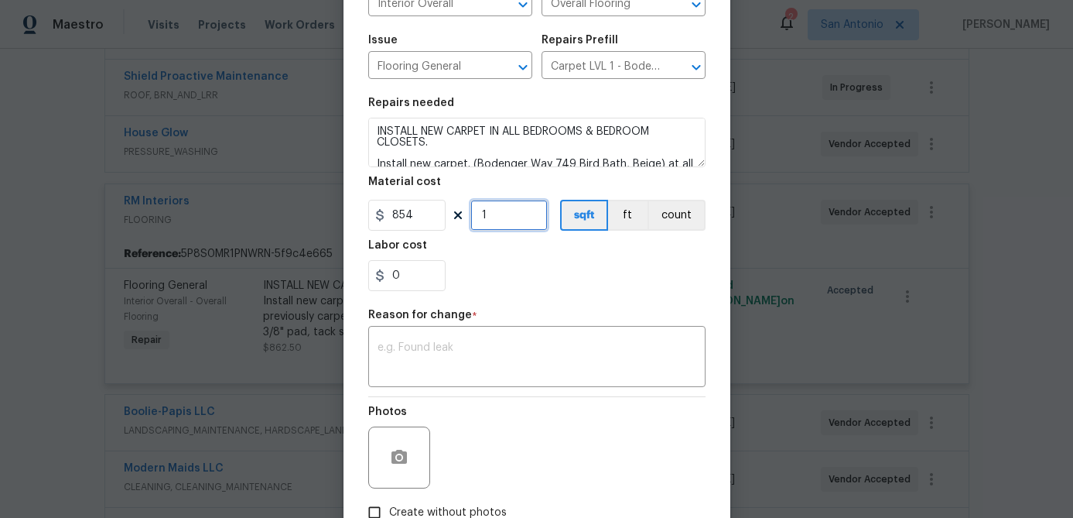
scroll to position [156, 0]
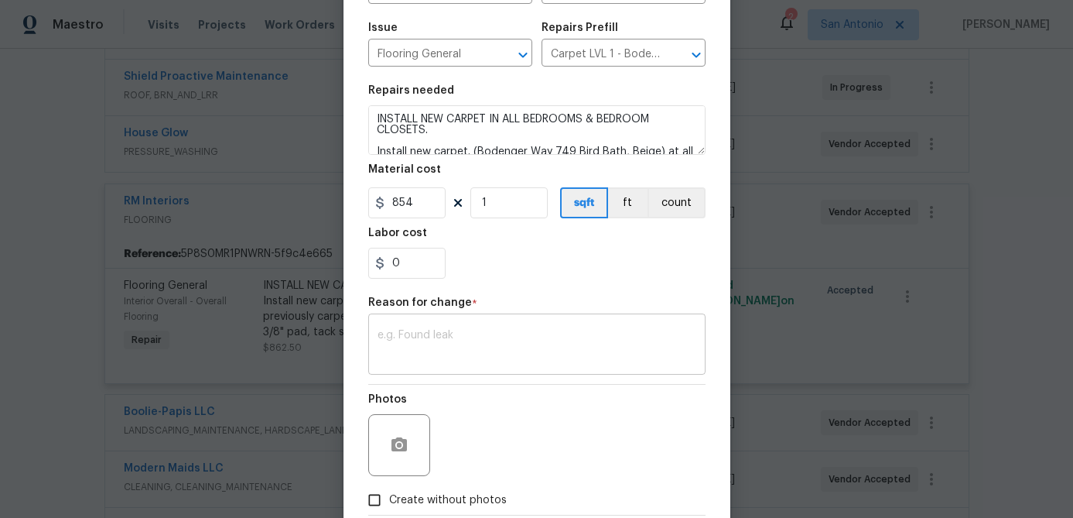
click at [464, 369] on div "x ​" at bounding box center [536, 345] width 337 height 57
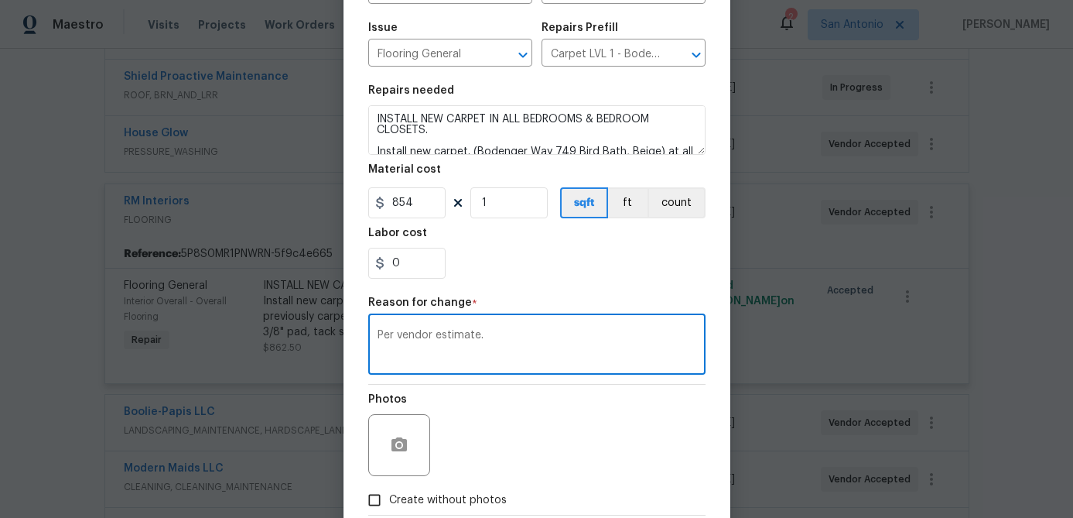
scroll to position [245, 0]
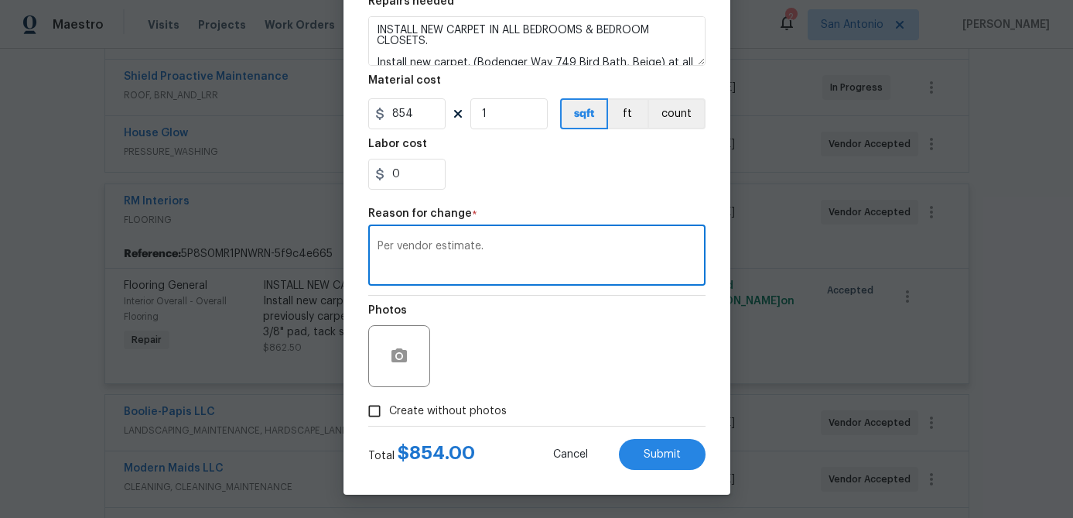
type textarea "Per vendor estimate."
click at [386, 410] on input "Create without photos" at bounding box center [374, 410] width 29 height 29
checkbox input "true"
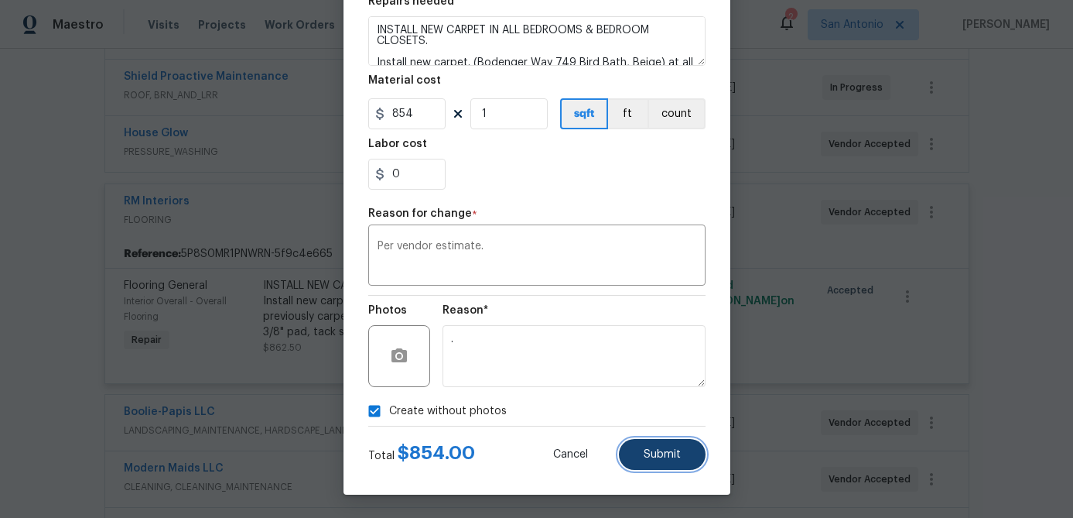
click at [651, 441] on button "Submit" at bounding box center [662, 454] width 87 height 31
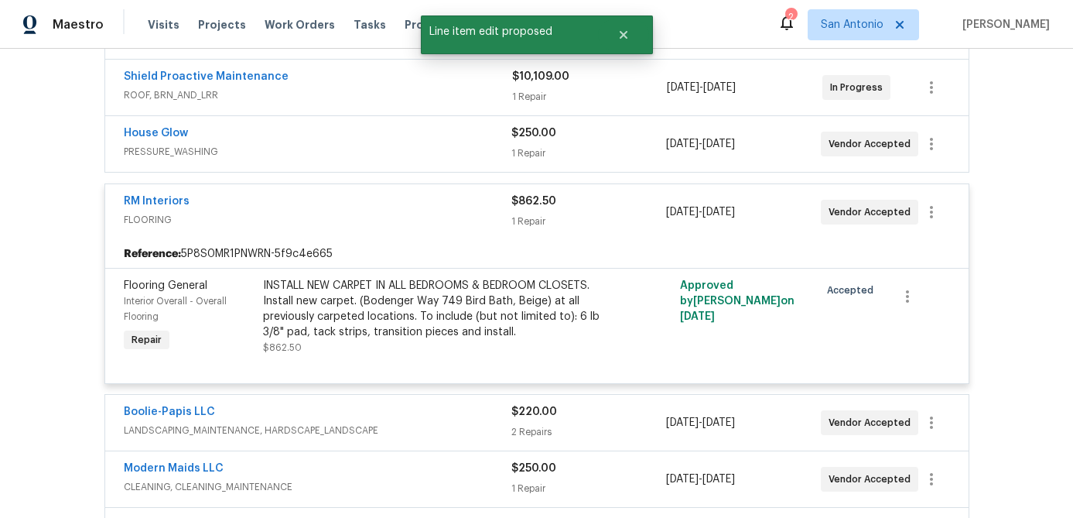
scroll to position [0, 0]
click at [248, 212] on span "FLOORING" at bounding box center [318, 219] width 388 height 15
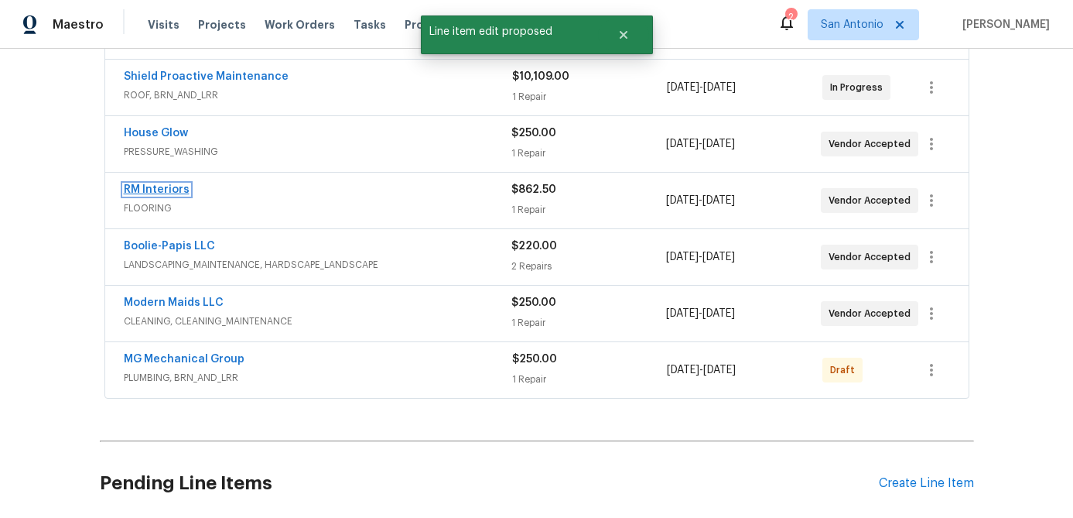
click at [171, 192] on link "RM Interiors" at bounding box center [157, 189] width 66 height 11
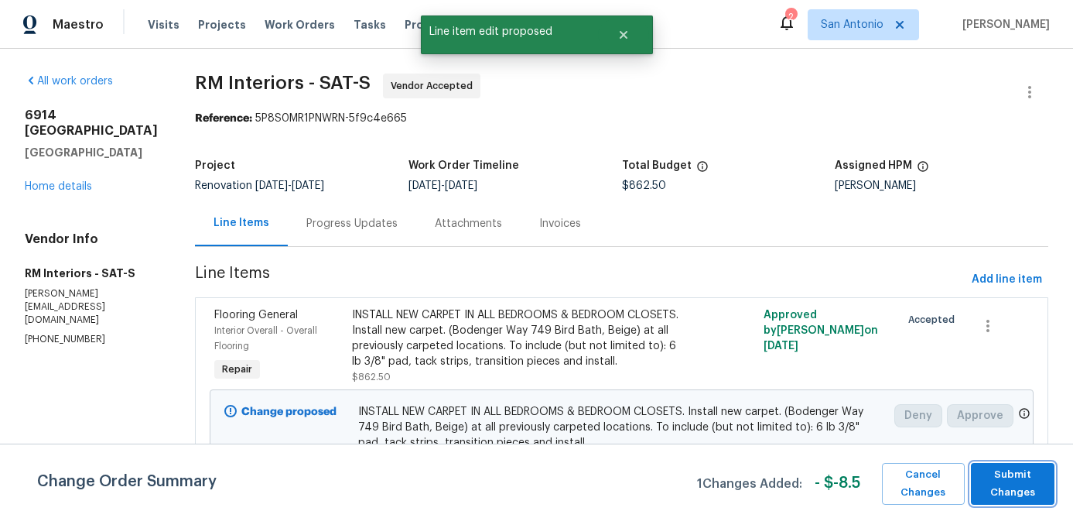
click at [1005, 475] on span "Submit Changes" at bounding box center [1013, 484] width 68 height 36
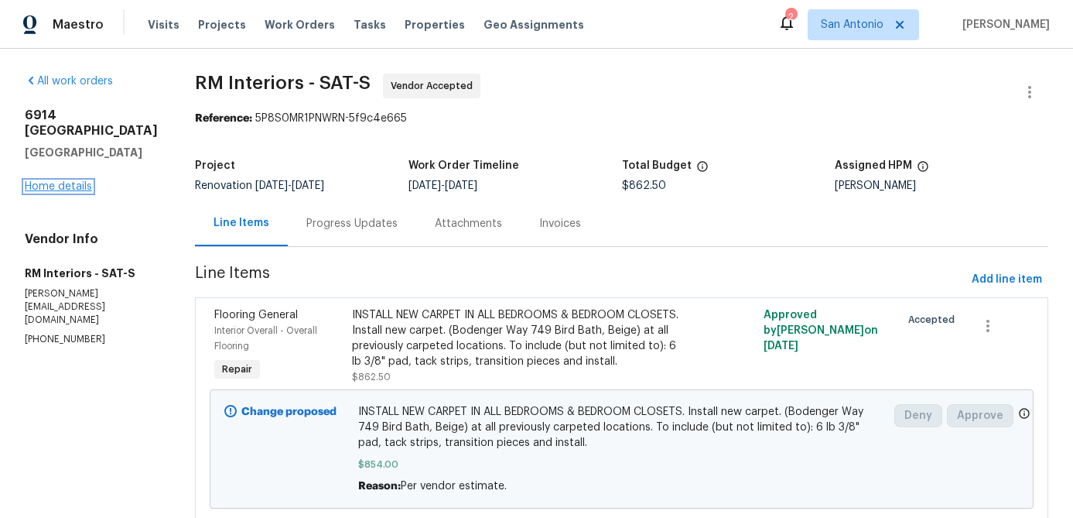
click at [50, 181] on link "Home details" at bounding box center [58, 186] width 67 height 11
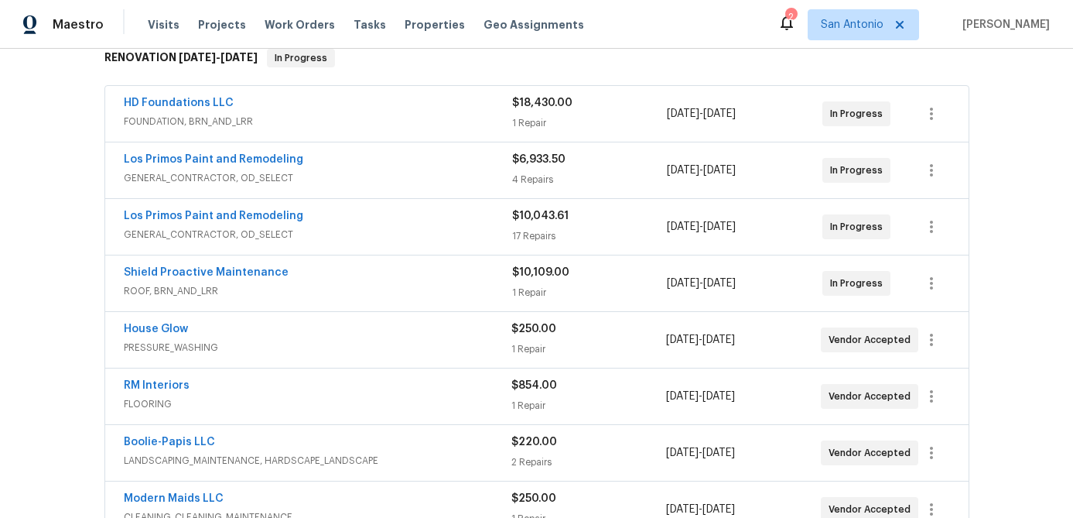
scroll to position [256, 0]
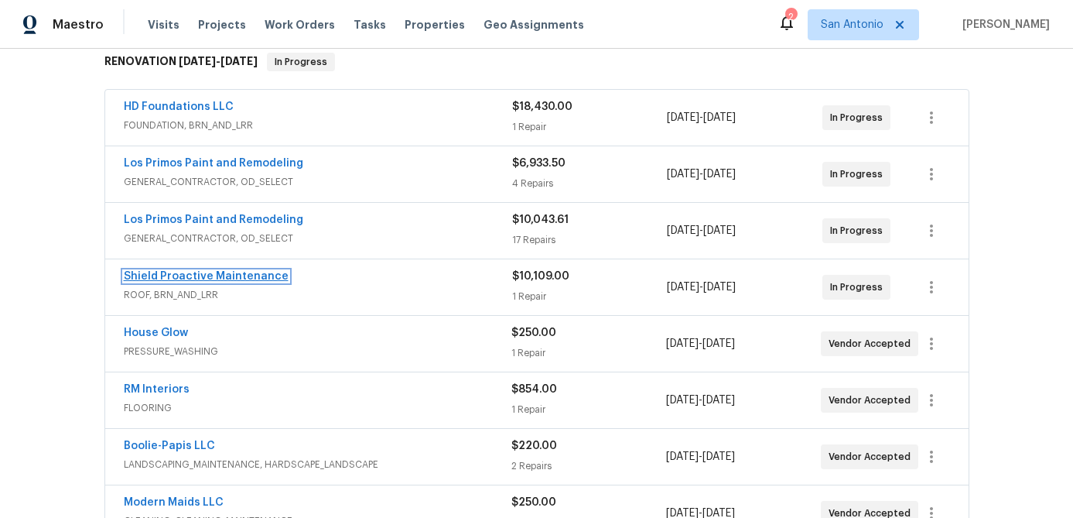
click at [241, 279] on link "Shield Proactive Maintenance" at bounding box center [206, 276] width 165 height 11
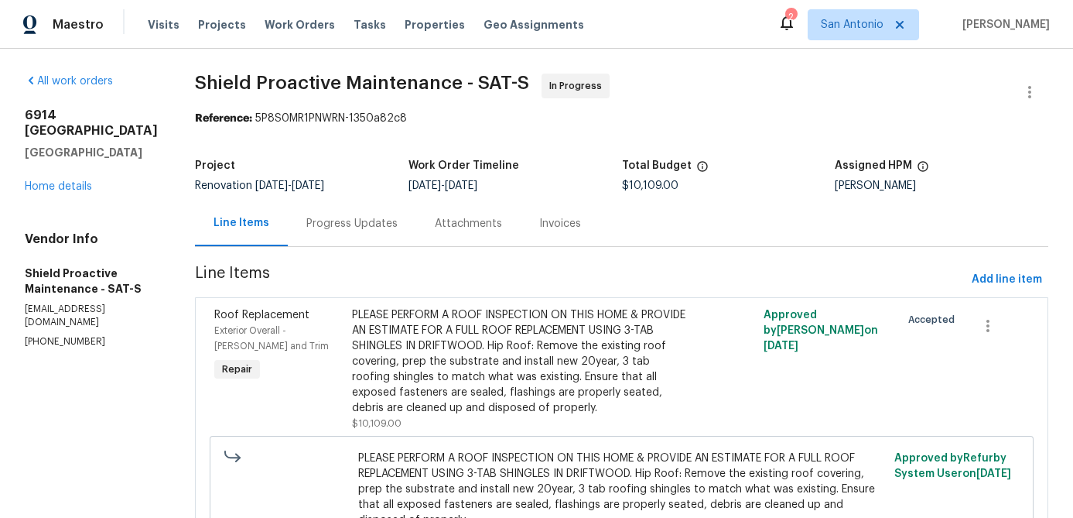
click at [481, 354] on div "PLEASE PERFORM A ROOF INSPECTION ON THIS HOME & PROVIDE AN ESTIMATE FOR A FULL …" at bounding box center [519, 361] width 334 height 108
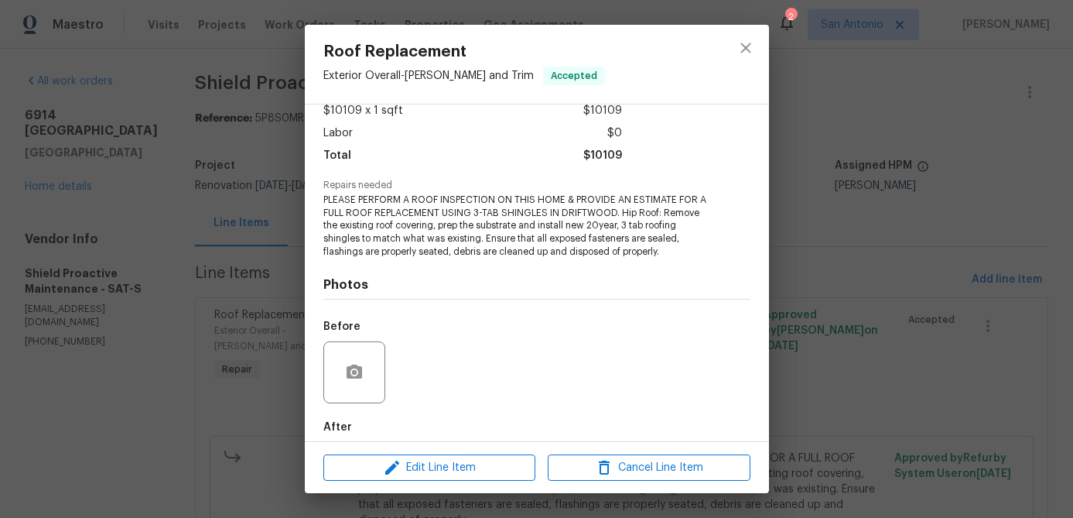
scroll to position [169, 0]
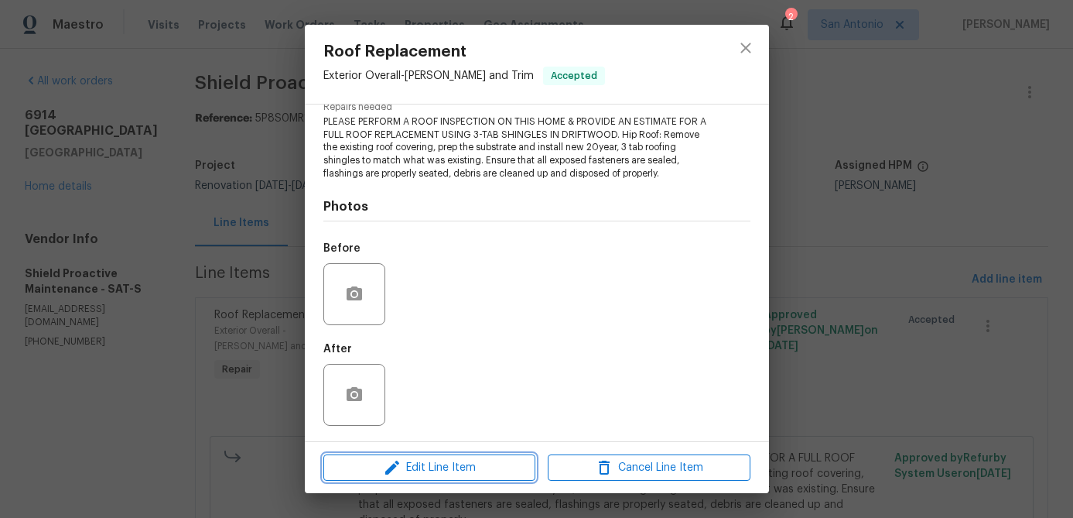
click at [430, 469] on span "Edit Line Item" at bounding box center [429, 467] width 203 height 19
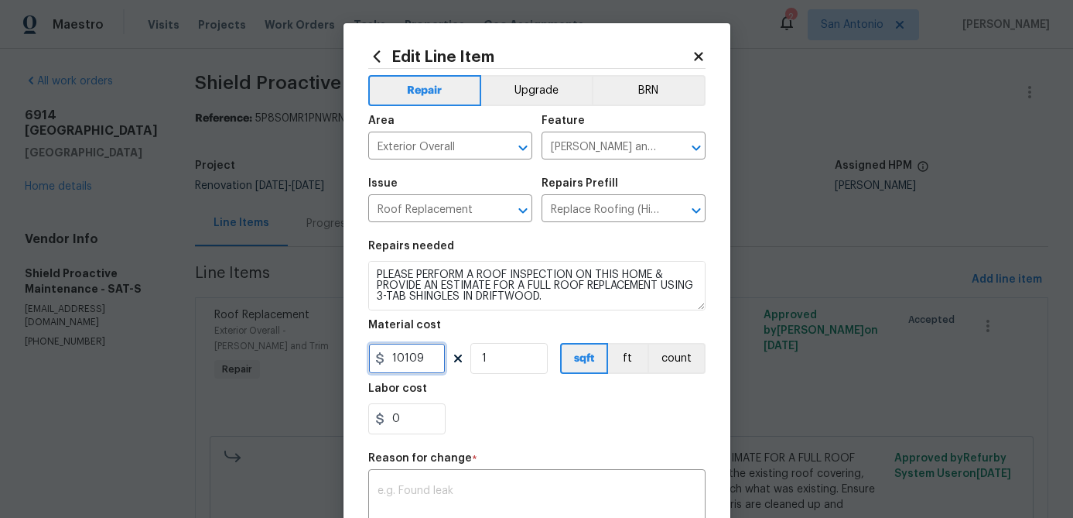
click at [431, 366] on input "10109" at bounding box center [406, 358] width 77 height 31
type input "10034"
click at [502, 365] on input "1" at bounding box center [509, 358] width 77 height 31
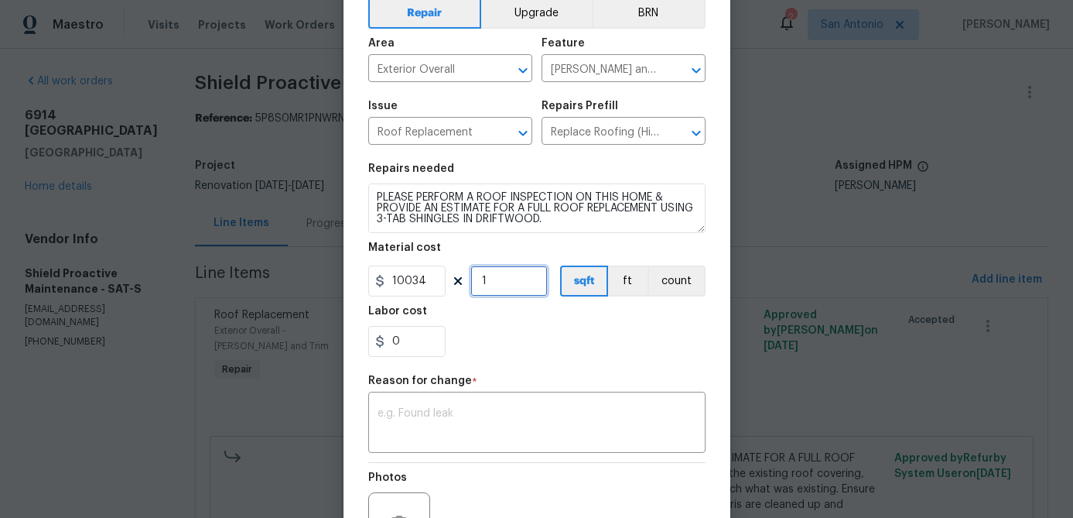
scroll to position [90, 0]
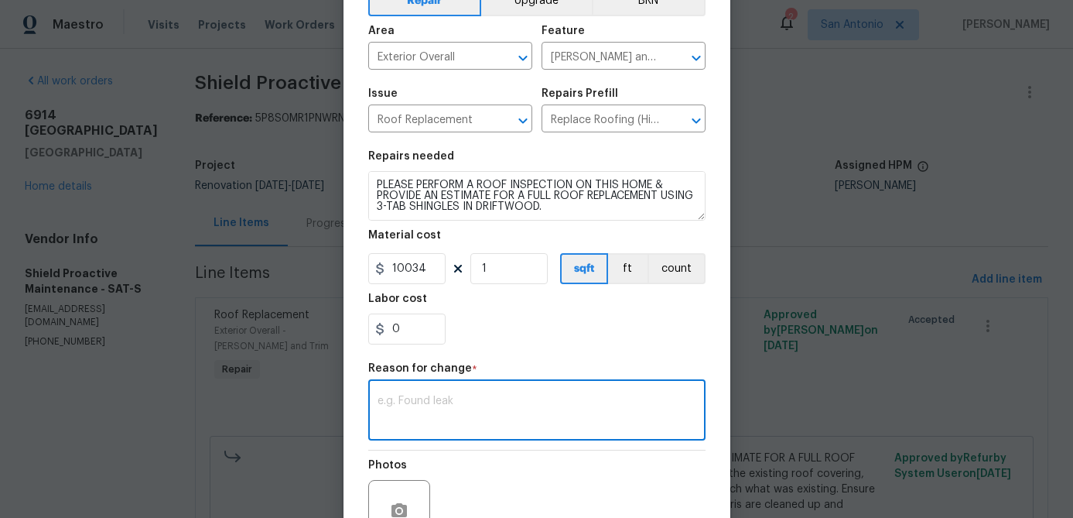
click at [423, 406] on textarea at bounding box center [537, 411] width 319 height 33
type textarea "Per vendor estimate."
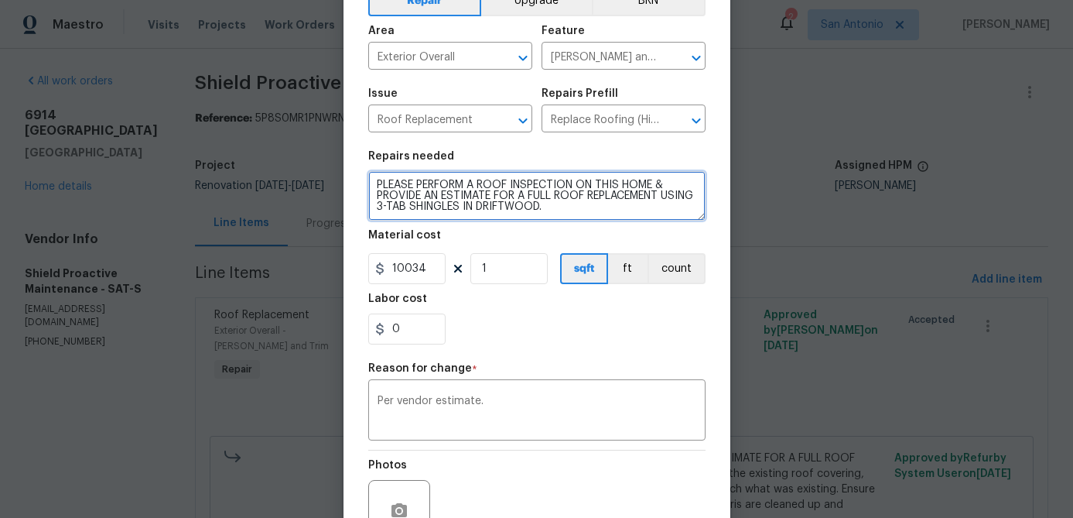
drag, startPoint x: 528, startPoint y: 194, endPoint x: 369, endPoint y: 178, distance: 159.5
click at [369, 178] on textarea "PLEASE PERFORM A ROOF INSPECTION ON THIS HOME & PROVIDE AN ESTIMATE FOR A FULL …" at bounding box center [536, 196] width 337 height 50
click at [467, 201] on textarea "FULL ROOF REPLACEMENT USING 3-TAB SHINGLES IN [GEOGRAPHIC_DATA]. Hip Roof: Remo…" at bounding box center [536, 196] width 337 height 50
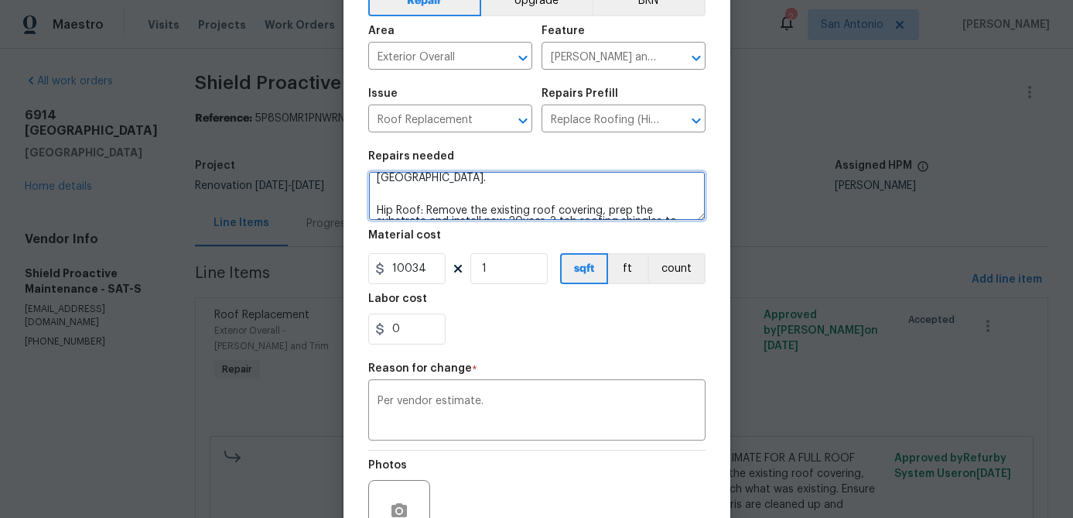
scroll to position [26, 0]
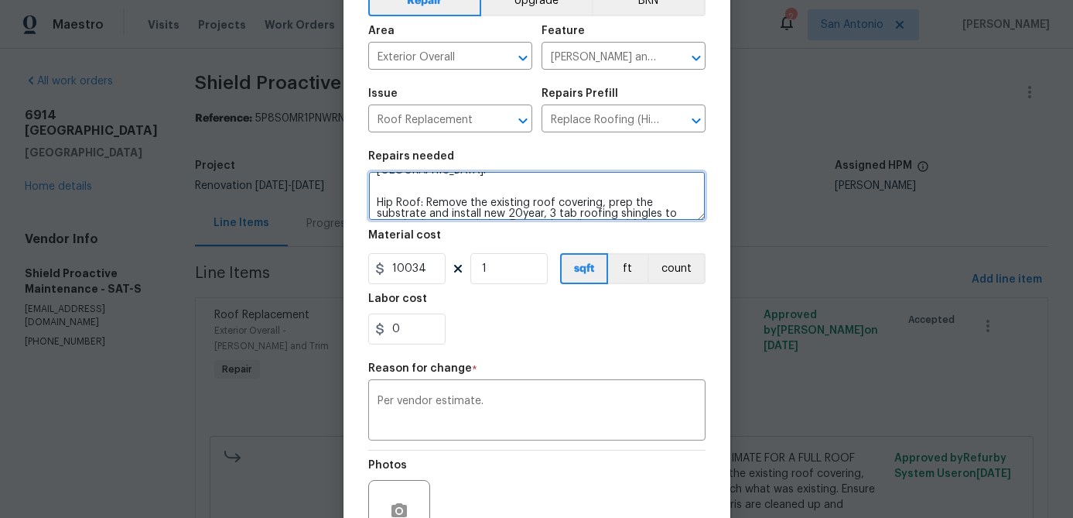
click at [402, 193] on textarea "FULL ROOF REPLACEMENT USING 3-TAB SHINGLES IN [GEOGRAPHIC_DATA]. Hip Roof: Remo…" at bounding box center [536, 196] width 337 height 50
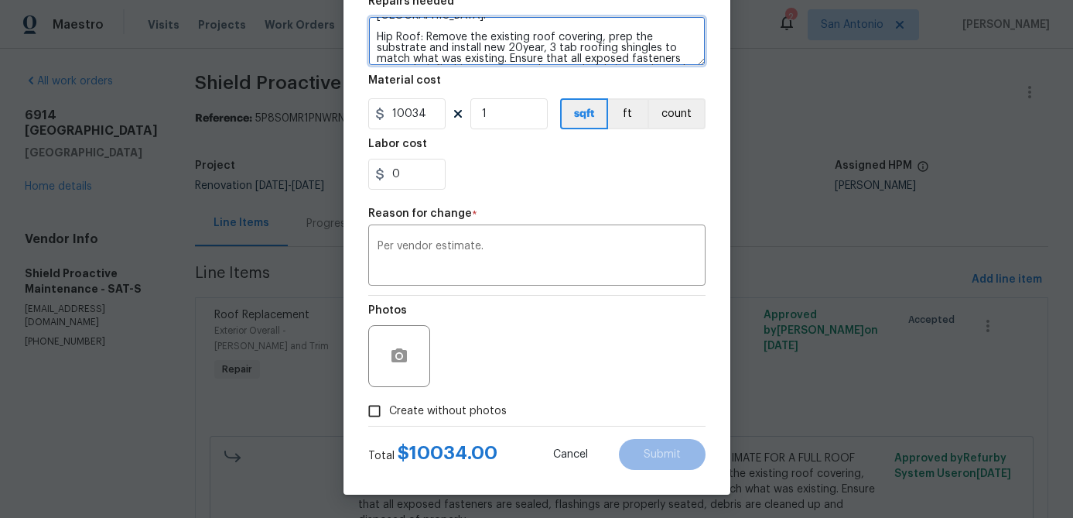
type textarea "FULL ROOF REPLACEMENT USING 3-TAB SHINGLES IN [GEOGRAPHIC_DATA]. Hip Roof: Remo…"
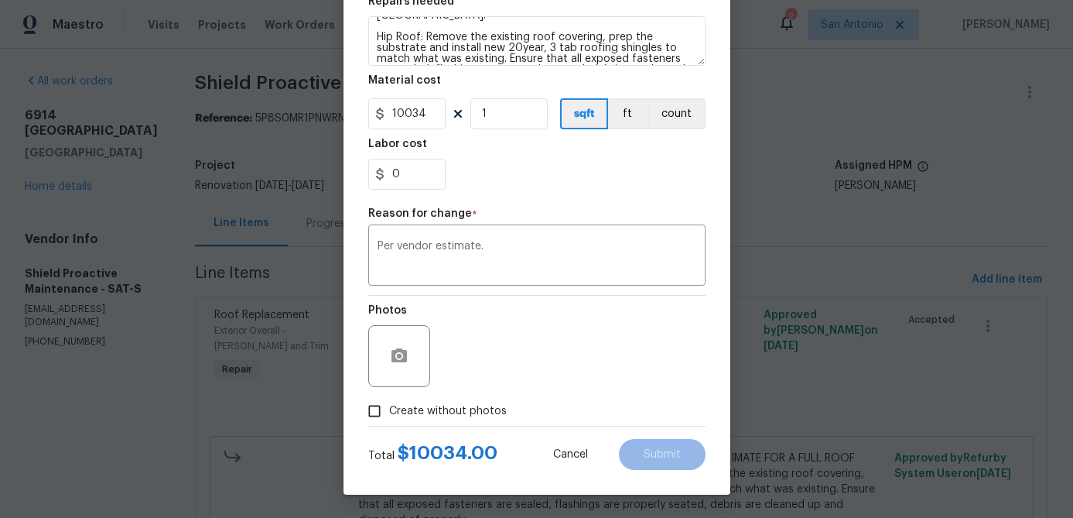
click at [375, 416] on input "Create without photos" at bounding box center [374, 410] width 29 height 29
checkbox input "true"
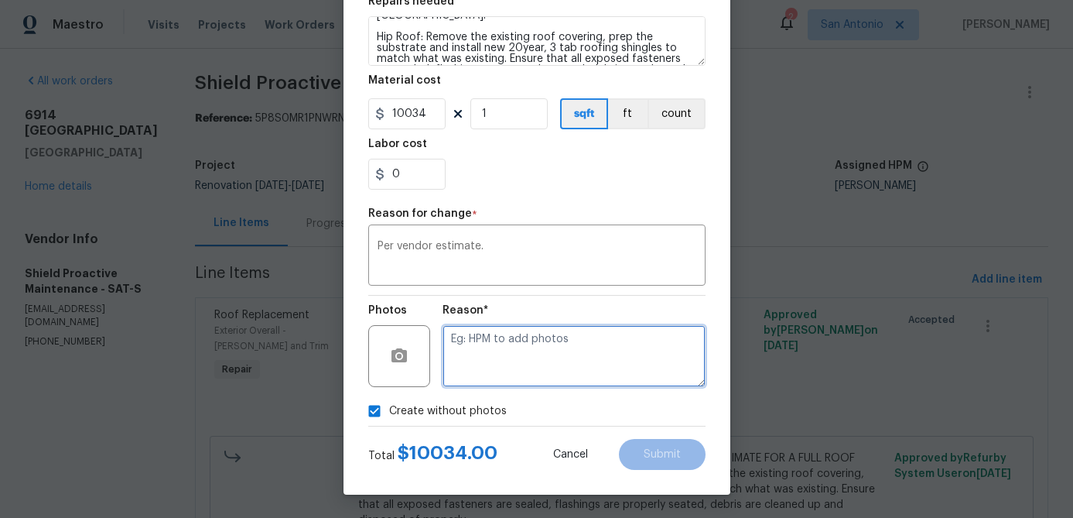
click at [453, 377] on textarea at bounding box center [574, 356] width 263 height 62
type textarea "."
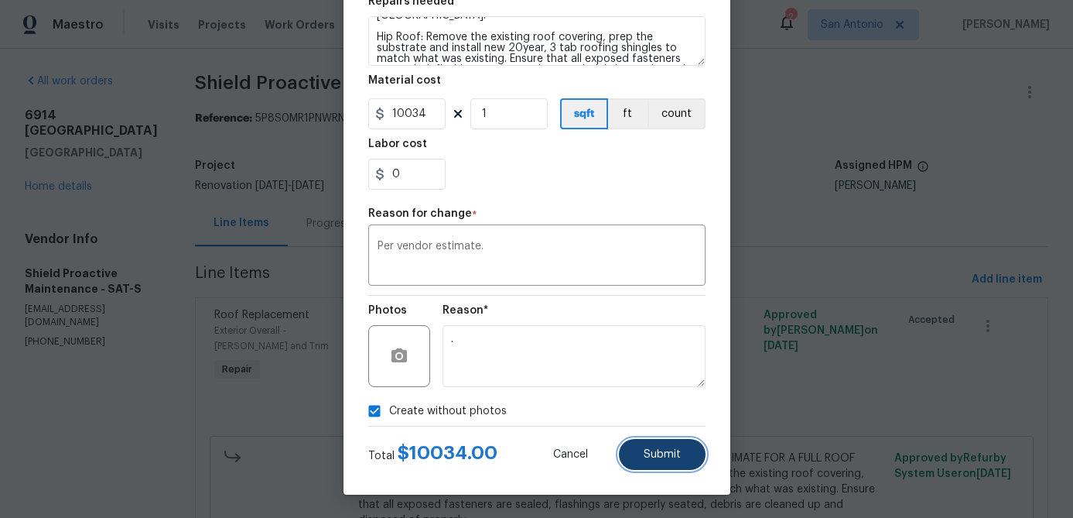
click at [666, 452] on span "Submit" at bounding box center [662, 455] width 37 height 12
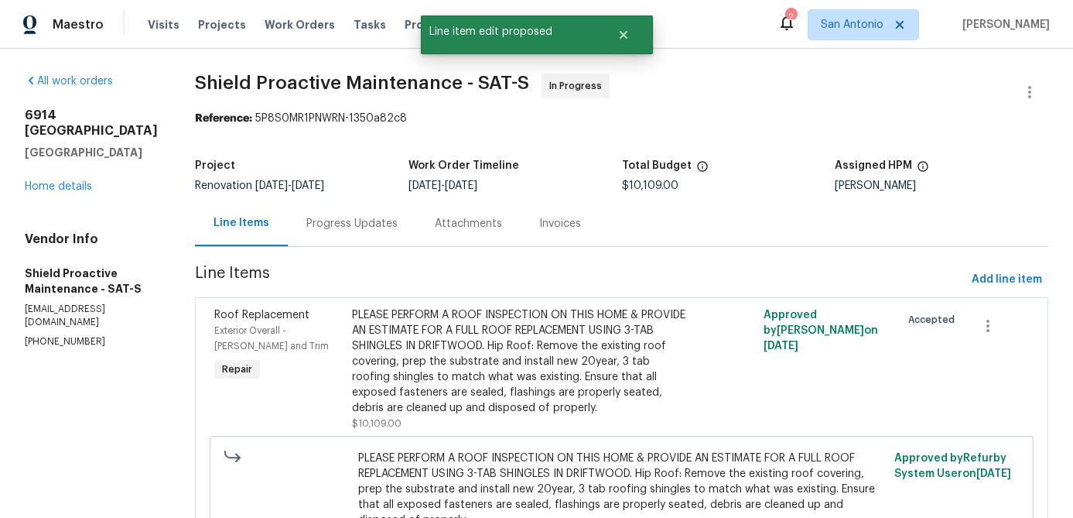
scroll to position [0, 0]
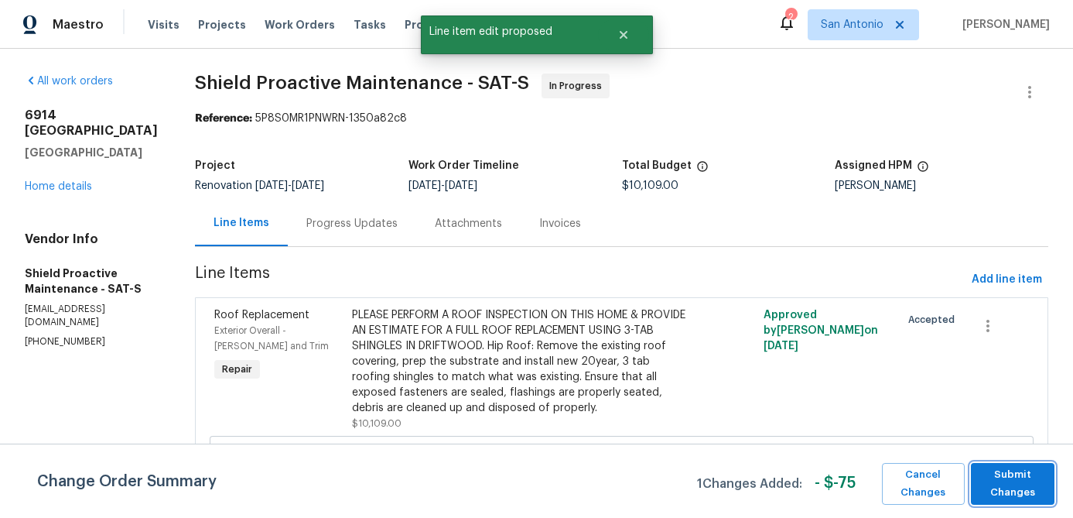
click at [1013, 486] on span "Submit Changes" at bounding box center [1013, 484] width 68 height 36
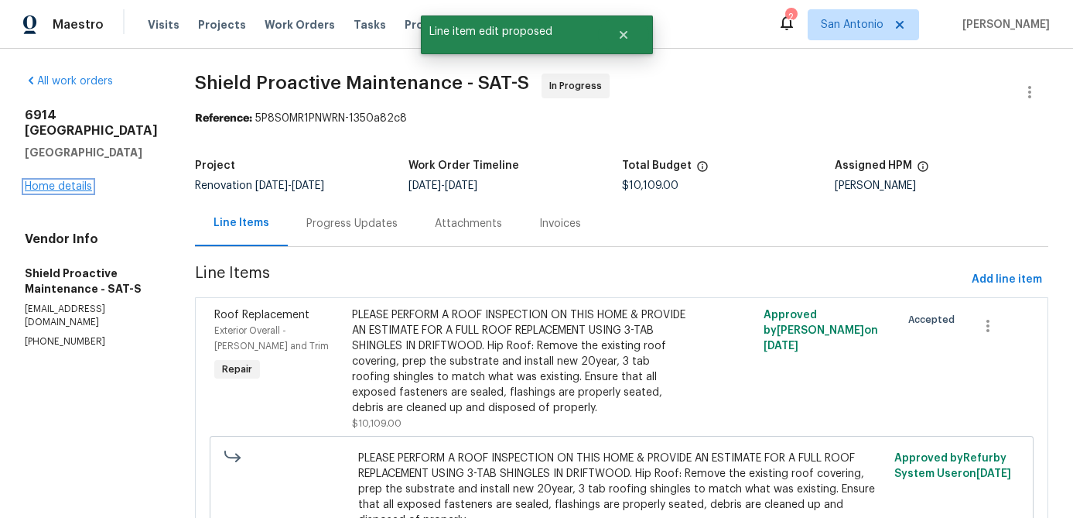
click at [51, 192] on link "Home details" at bounding box center [58, 186] width 67 height 11
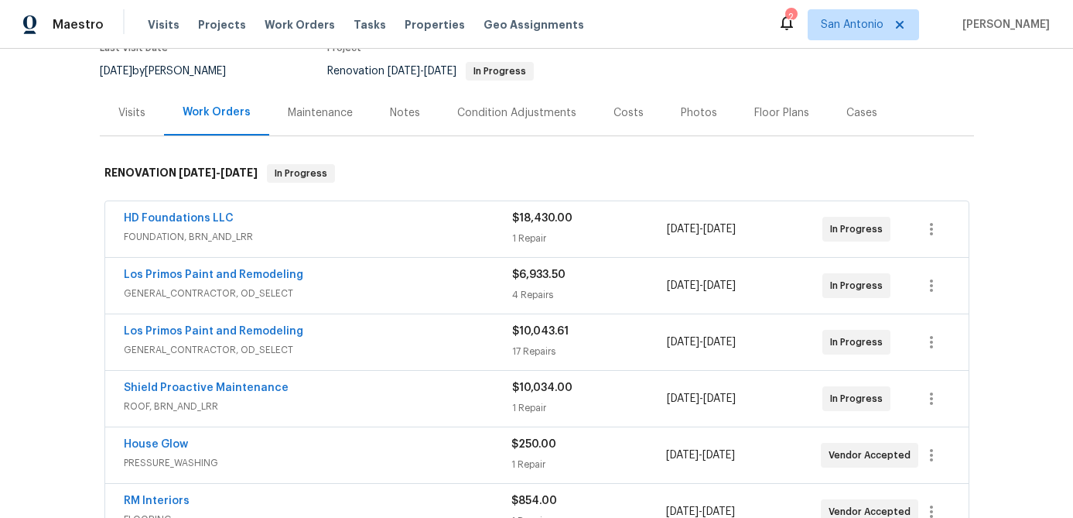
scroll to position [148, 0]
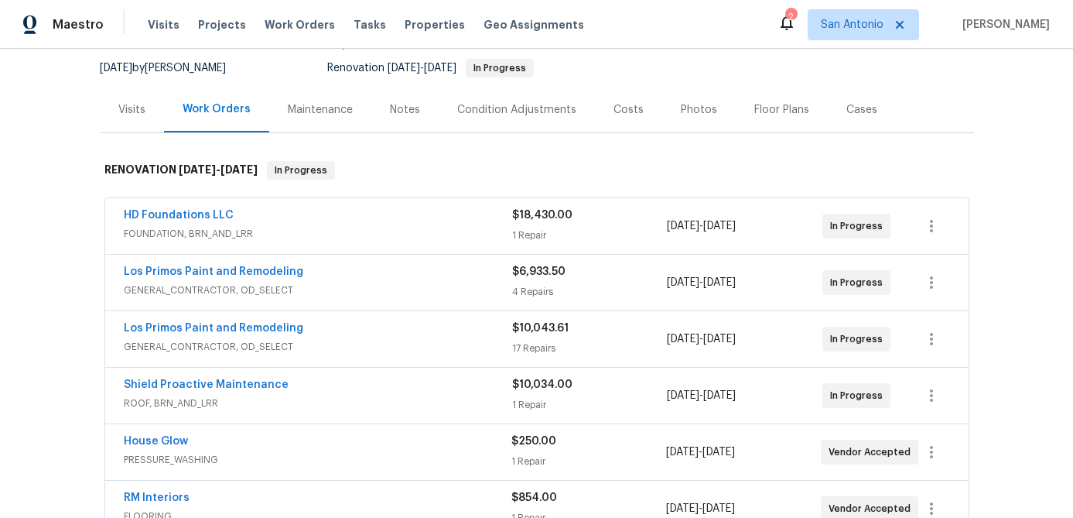
click at [618, 108] on div "Costs" at bounding box center [629, 109] width 30 height 15
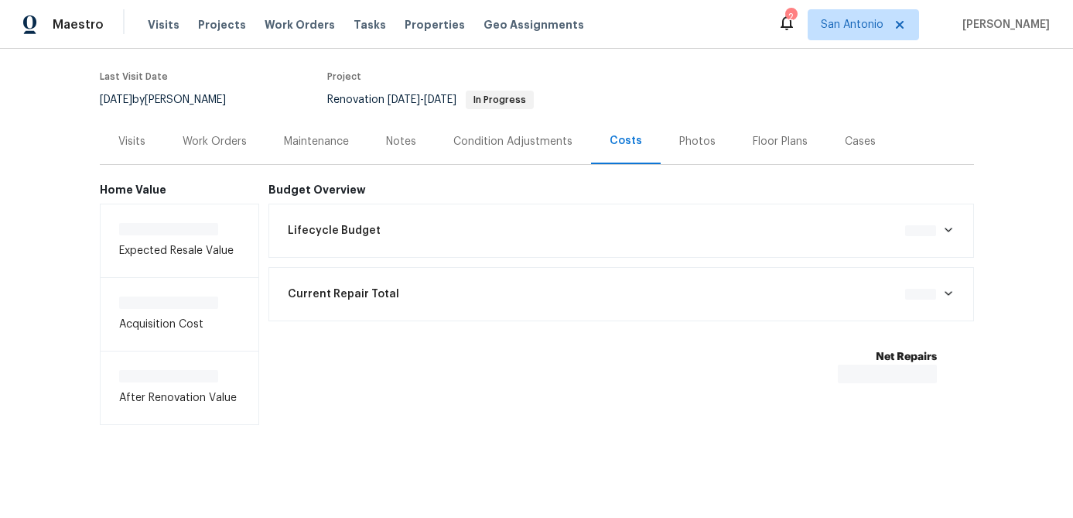
scroll to position [119, 0]
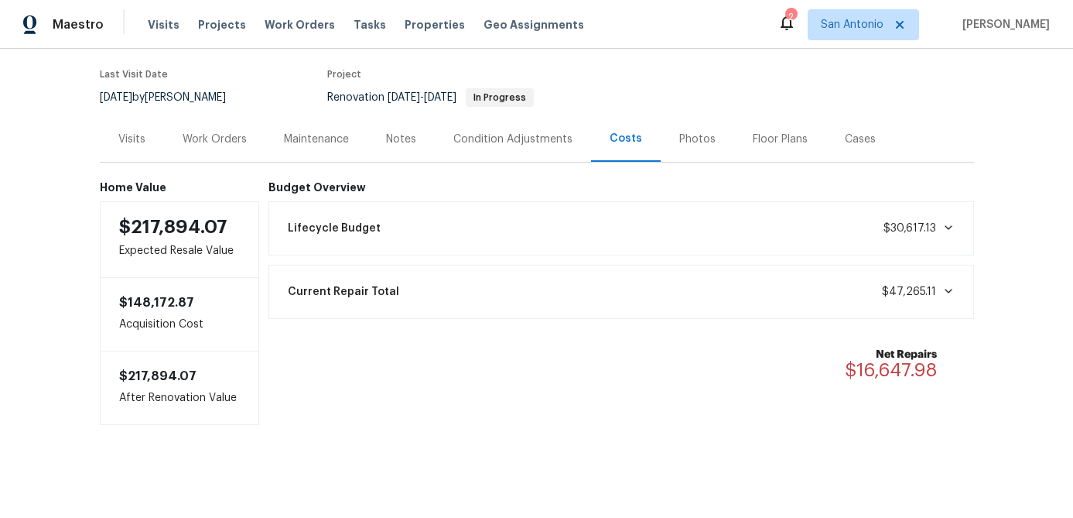
click at [212, 129] on div "Work Orders" at bounding box center [214, 139] width 101 height 46
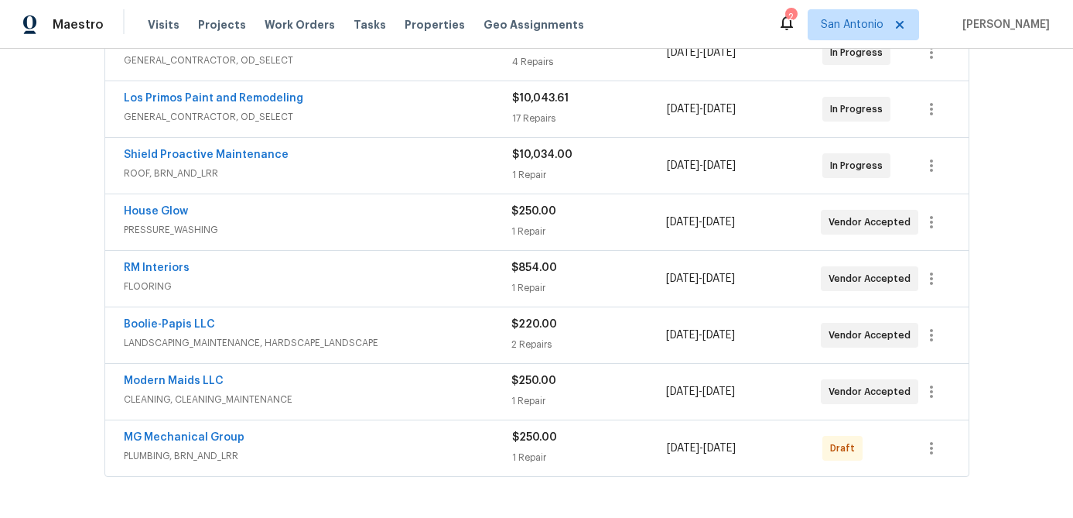
scroll to position [385, 0]
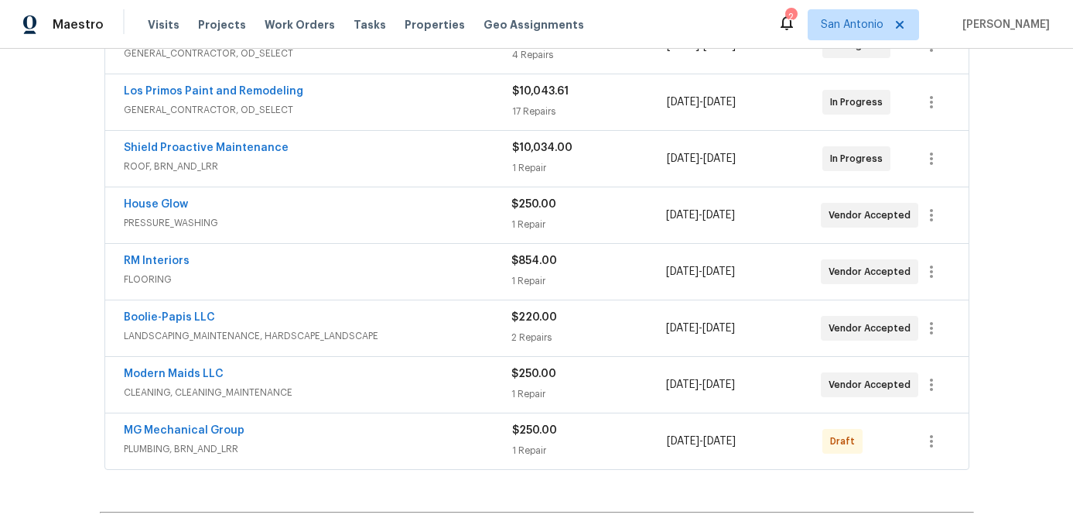
click at [312, 264] on div "RM Interiors" at bounding box center [318, 262] width 388 height 19
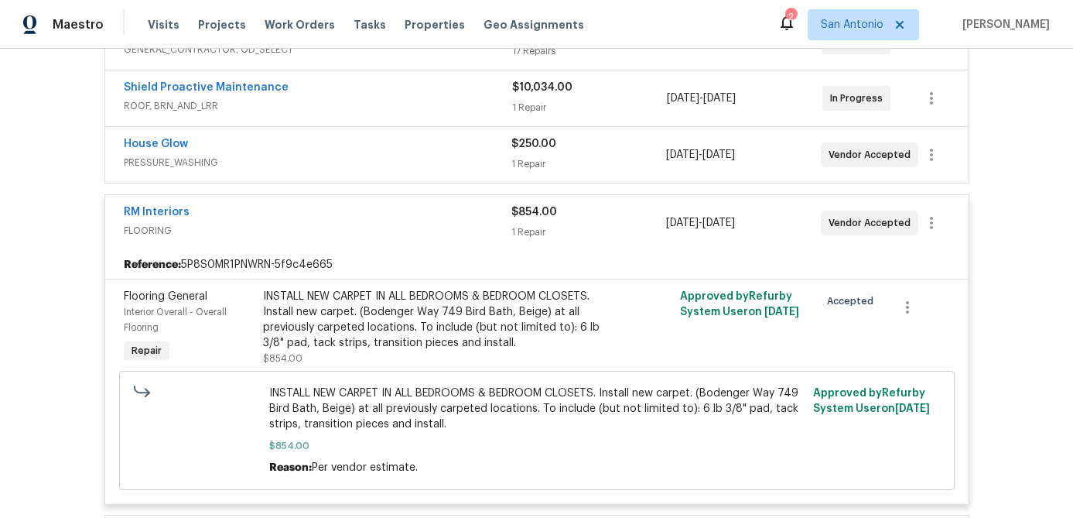
scroll to position [419, 0]
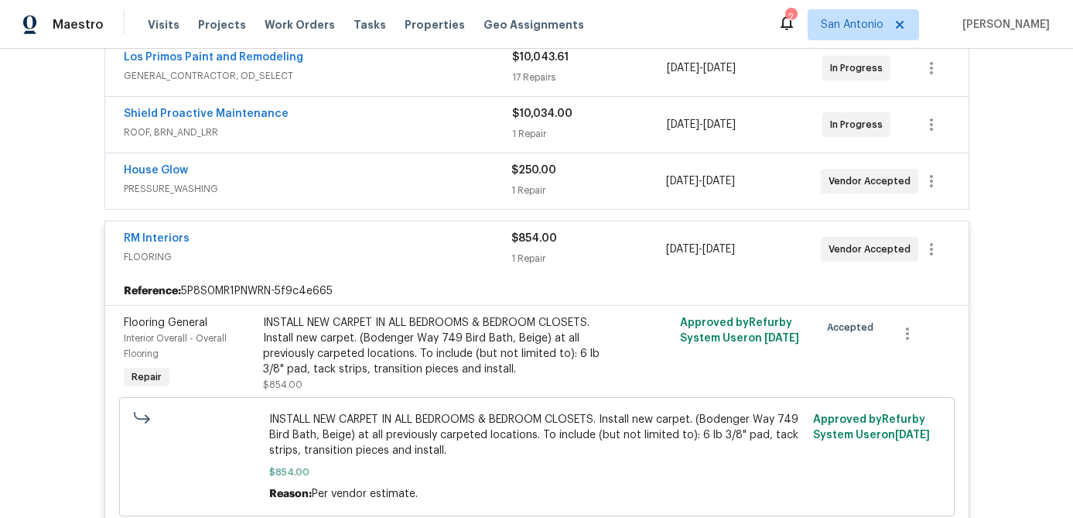
click at [300, 244] on div "RM Interiors" at bounding box center [318, 240] width 388 height 19
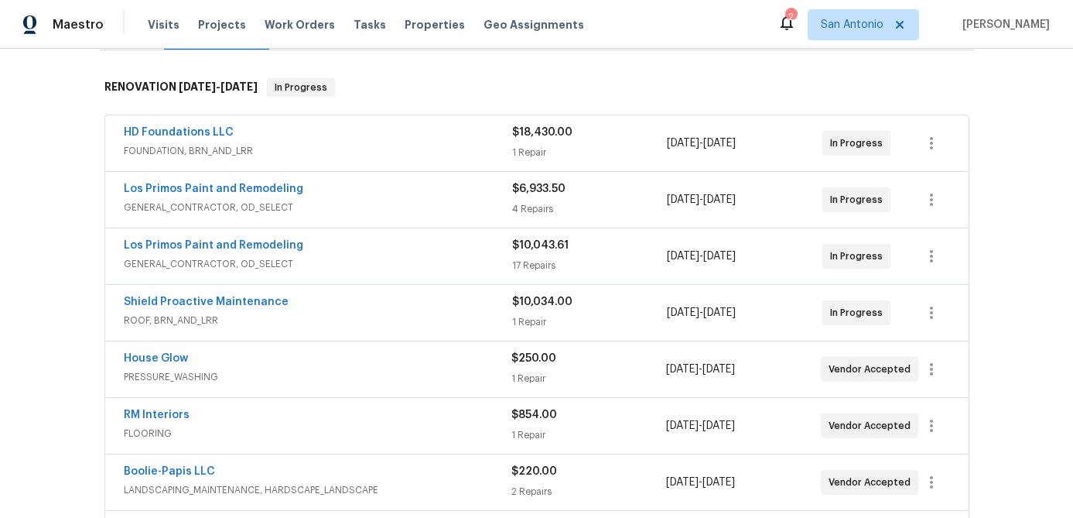
scroll to position [230, 0]
click at [293, 309] on div "Shield Proactive Maintenance" at bounding box center [318, 304] width 389 height 19
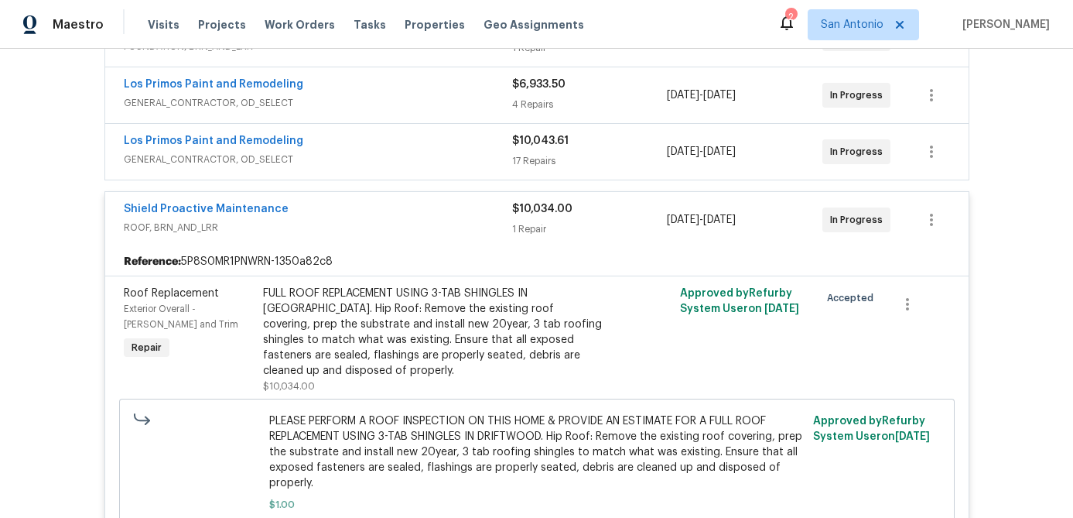
scroll to position [305, 0]
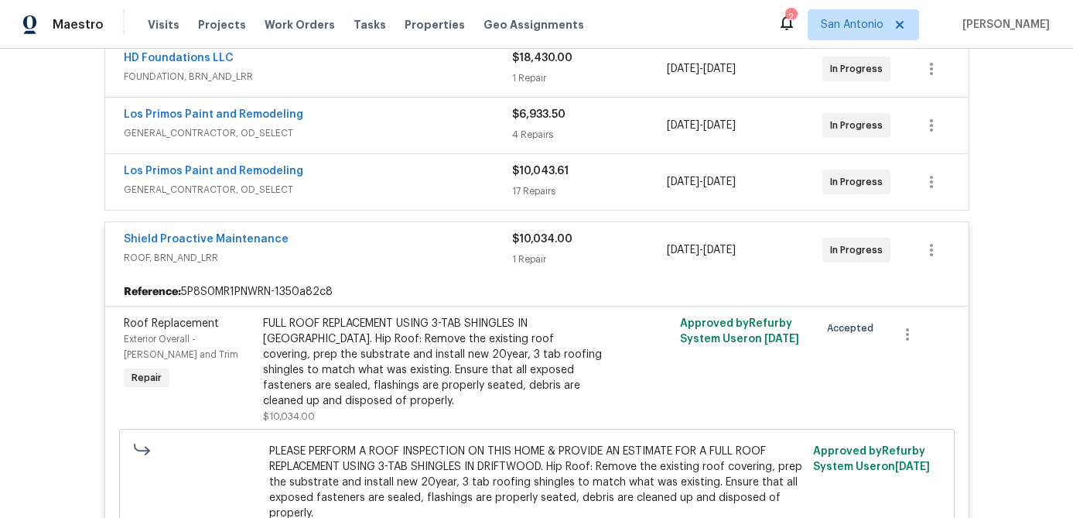
click at [329, 246] on div "Shield Proactive Maintenance" at bounding box center [318, 240] width 389 height 19
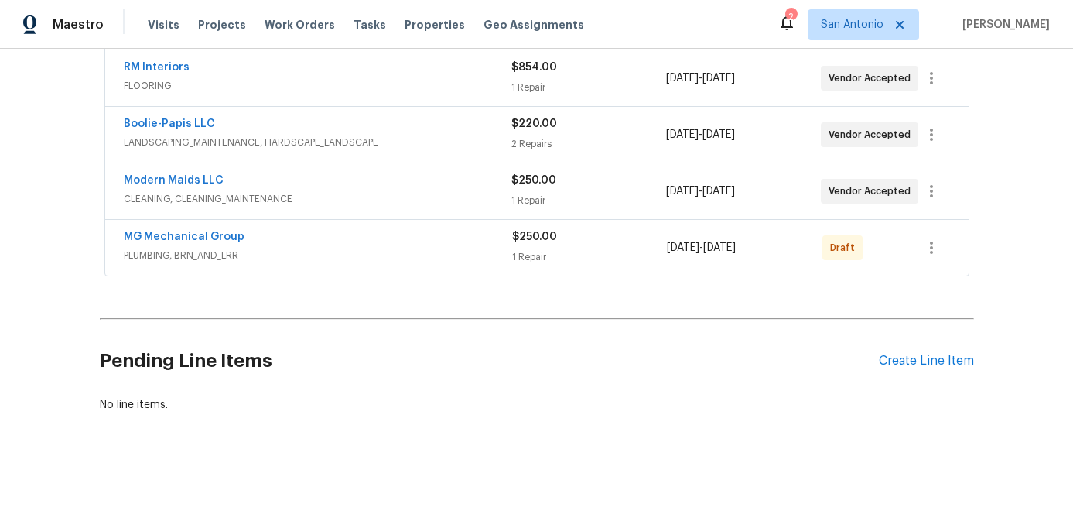
scroll to position [0, 0]
